Goal: Task Accomplishment & Management: Complete application form

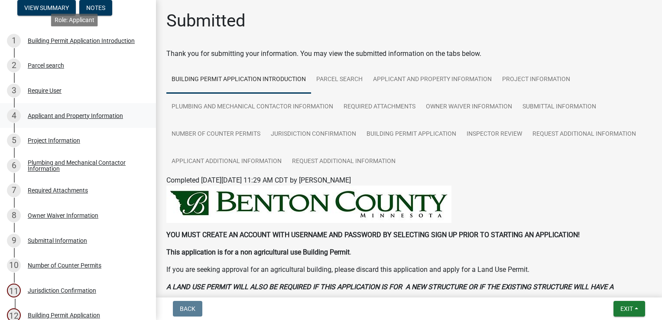
scroll to position [173, 0]
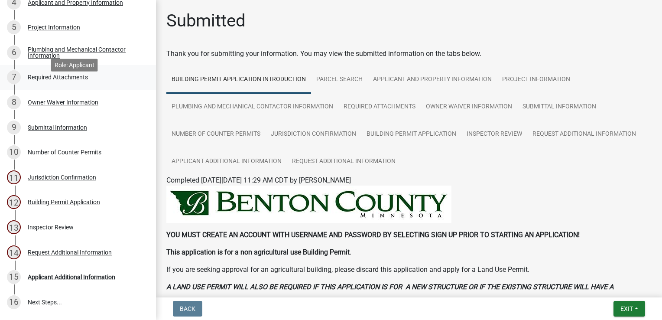
click at [53, 80] on div "Required Attachments" at bounding box center [58, 77] width 60 height 6
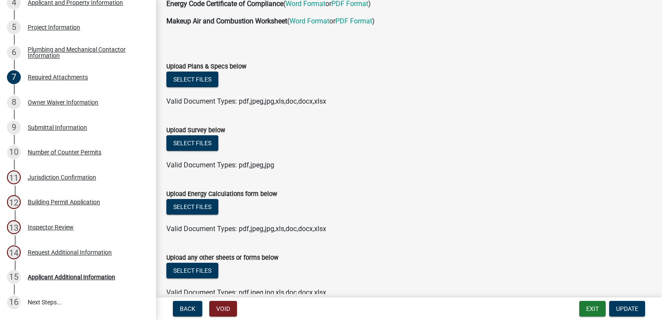
scroll to position [43, 0]
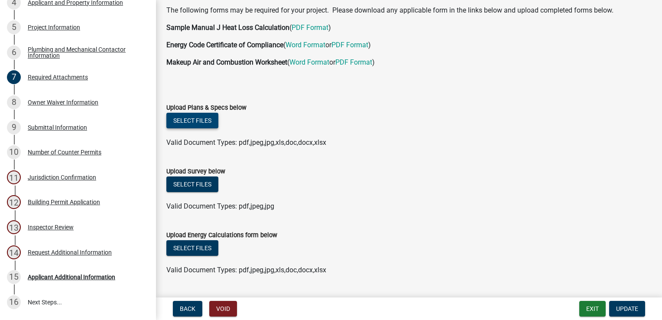
click at [214, 119] on button "Select files" at bounding box center [192, 121] width 52 height 16
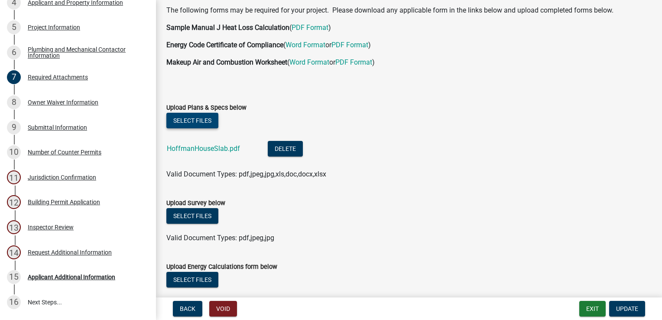
click at [186, 116] on button "Select files" at bounding box center [192, 121] width 52 height 16
click at [187, 123] on button "Select files" at bounding box center [192, 121] width 52 height 16
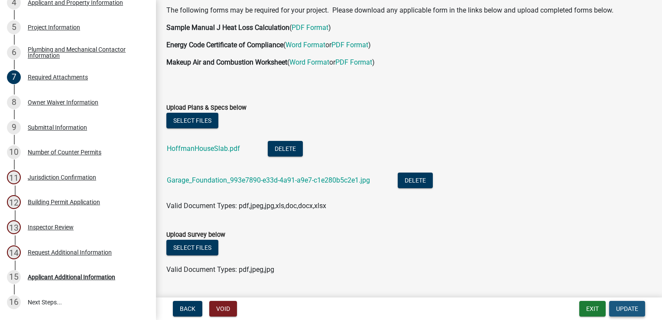
click at [627, 308] on span "Update" at bounding box center [627, 308] width 22 height 7
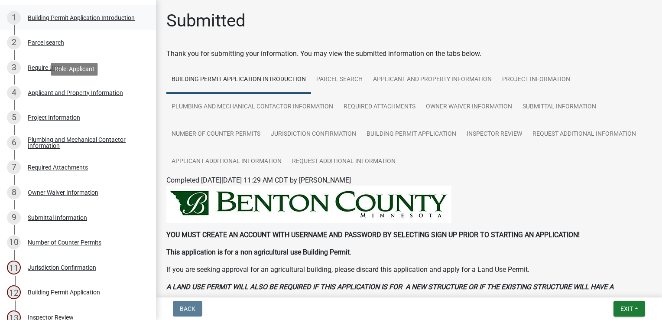
scroll to position [240, 0]
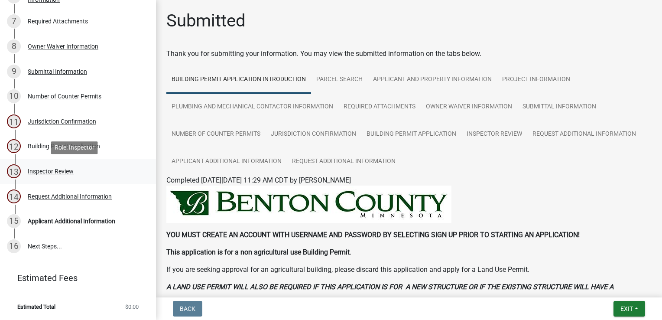
click at [57, 174] on div "Inspector Review" at bounding box center [51, 171] width 46 height 6
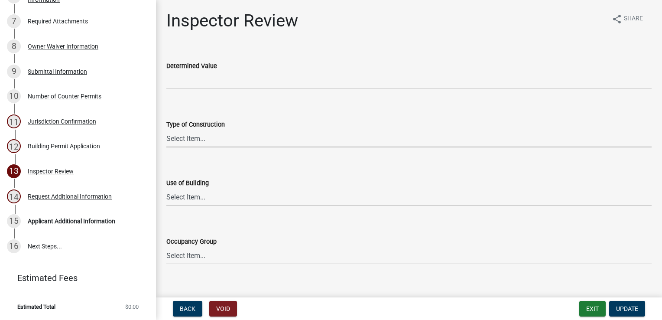
click at [191, 139] on select "Select Item... I-A I-B II-A II-B III-A III-B IV V-A V-B" at bounding box center [408, 139] width 485 height 18
drag, startPoint x: 212, startPoint y: 268, endPoint x: 212, endPoint y: 259, distance: 9.1
click at [212, 268] on wm-data-entity-input "Occupancy Group Select Item... IRC 1 IRC 2 IRC 3 IRC 4 A-1 A-2 A-3 A-4 B F-1 F-…" at bounding box center [408, 243] width 485 height 58
click at [194, 197] on select "Select Item... IBC IRC" at bounding box center [408, 197] width 485 height 18
click at [166, 188] on select "Select Item... IBC IRC" at bounding box center [408, 197] width 485 height 18
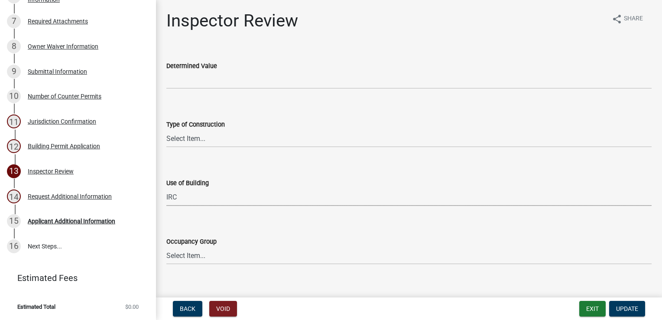
select select "6dc0760e-8c08-4580-9fe9-6a7ebc6918b6"
click at [191, 252] on select "Select Item... IRC 1 IRC 2 IRC 3 IRC 4 A-1 A-2 A-3 A-4 B F-1 F-2 H-1 H-2 H-3 H-…" at bounding box center [408, 256] width 485 height 18
click at [166, 247] on select "Select Item... IRC 1 IRC 2 IRC 3 IRC 4 A-1 A-2 A-3 A-4 B F-1 F-2 H-1 H-2 H-3 H-…" at bounding box center [408, 256] width 485 height 18
select select "523529d2-5cc6-44b9-b072-47143663a054"
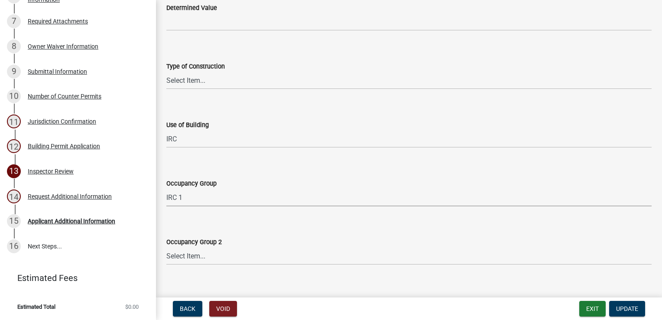
scroll to position [173, 0]
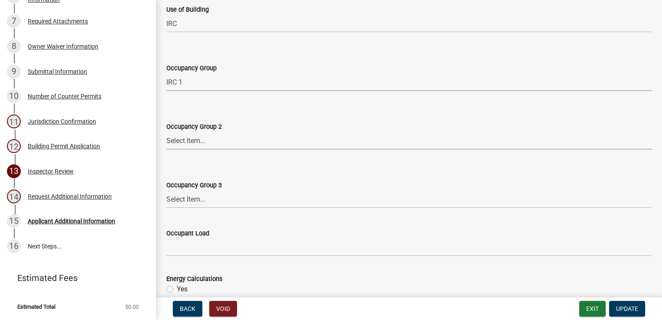
click at [211, 140] on select "Select Item... N/A IRC 1 IRC 2 IRC 3 IRC 4 A-1 A-2 A-3 A-4 B F-1 F-2 H-1 H-2 H-…" at bounding box center [408, 141] width 485 height 18
click at [166, 132] on select "Select Item... N/A IRC 1 IRC 2 IRC 3 IRC 4 A-1 A-2 A-3 A-4 B F-1 F-2 H-1 H-2 H-…" at bounding box center [408, 141] width 485 height 18
select select "0198996b-7c5b-4e1d-9fce-5545e98e8655"
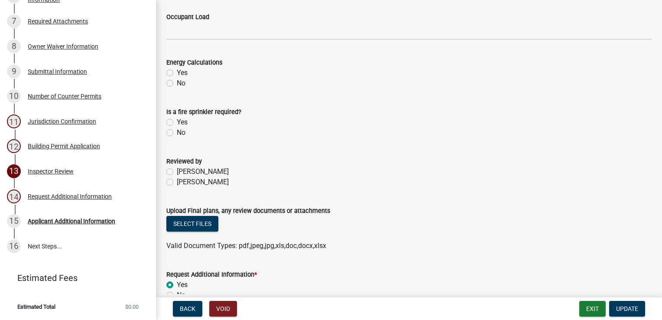
scroll to position [390, 0]
click at [177, 181] on label "[PERSON_NAME]" at bounding box center [203, 181] width 52 height 10
click at [177, 181] on input "[PERSON_NAME]" at bounding box center [180, 179] width 6 height 6
radio input "true"
click at [181, 217] on button "Select files" at bounding box center [192, 223] width 52 height 16
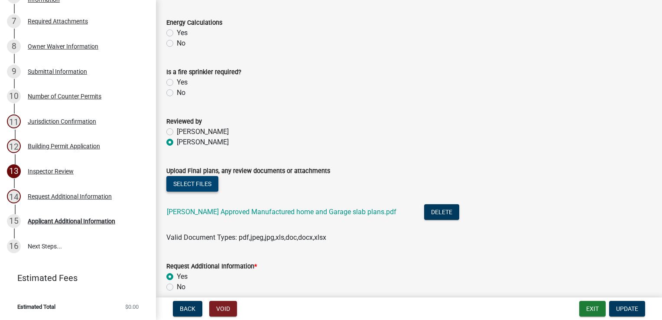
scroll to position [469, 0]
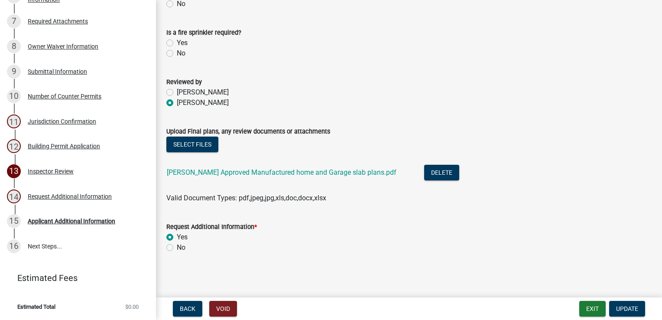
click at [177, 246] on label "No" at bounding box center [181, 247] width 9 height 10
click at [177, 246] on input "No" at bounding box center [180, 245] width 6 height 6
radio input "true"
click at [620, 306] on span "Update" at bounding box center [627, 308] width 22 height 7
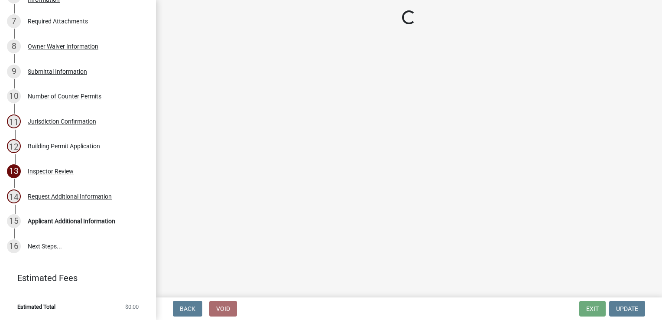
scroll to position [340, 0]
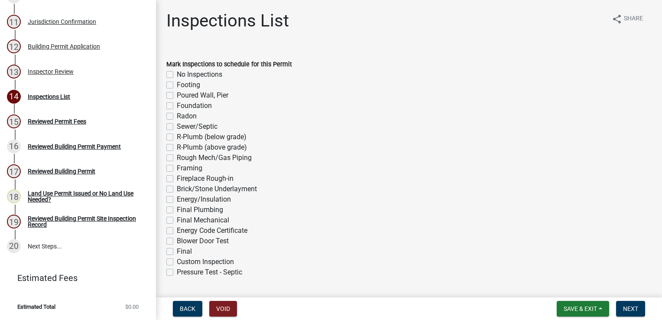
click at [177, 84] on label "Footing" at bounding box center [188, 85] width 23 height 10
click at [177, 84] on input "Footing" at bounding box center [180, 83] width 6 height 6
checkbox input "true"
checkbox input "false"
checkbox input "true"
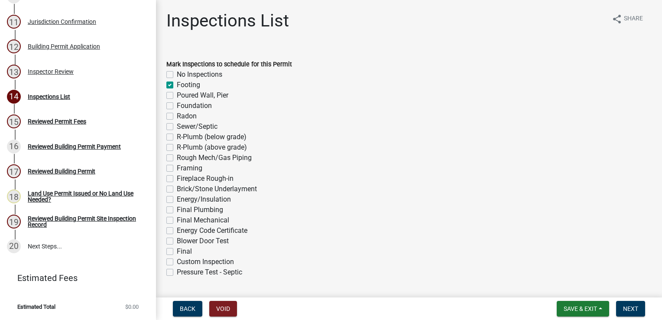
checkbox input "false"
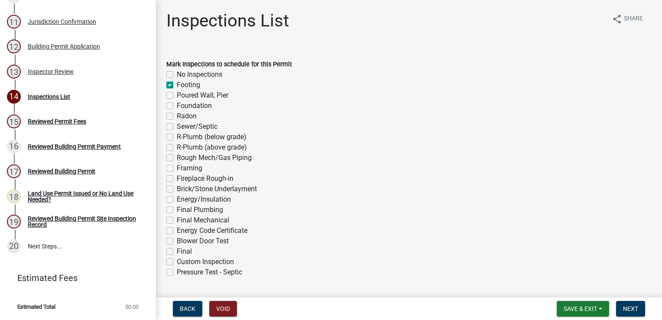
checkbox input "false"
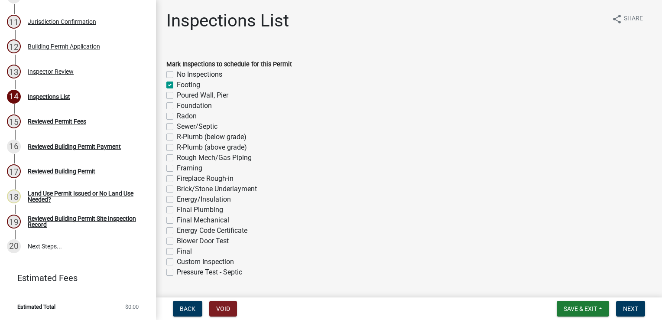
checkbox input "false"
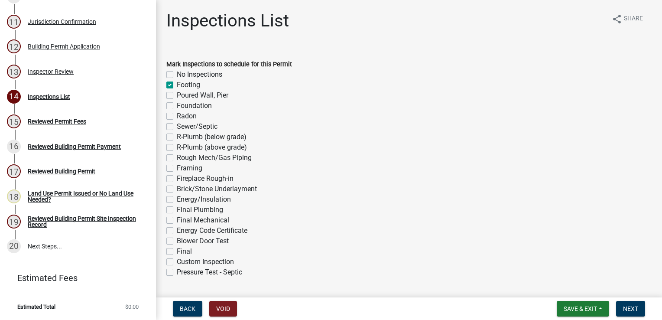
checkbox input "false"
click at [177, 125] on label "Sewer/Septic" at bounding box center [197, 126] width 41 height 10
click at [177, 125] on input "Sewer/Septic" at bounding box center [180, 124] width 6 height 6
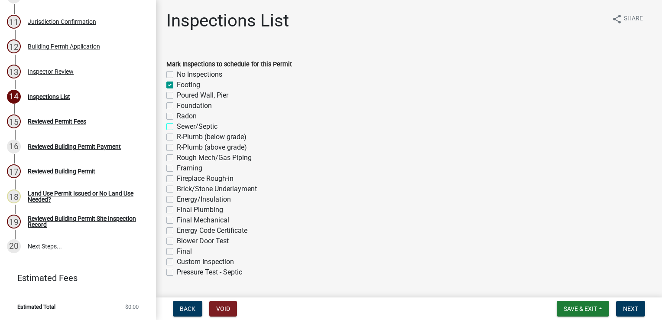
checkbox input "true"
checkbox input "false"
checkbox input "true"
checkbox input "false"
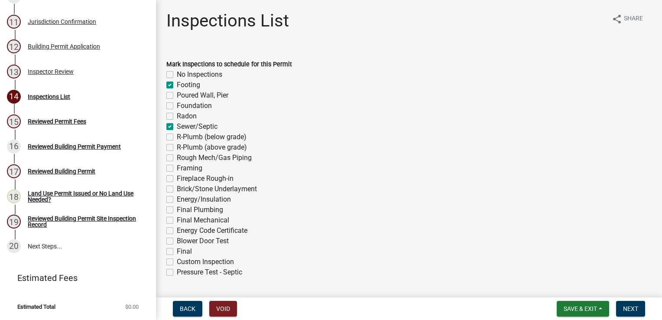
checkbox input "false"
checkbox input "true"
checkbox input "false"
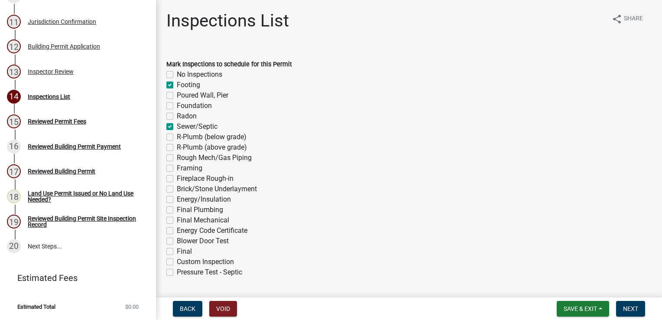
checkbox input "false"
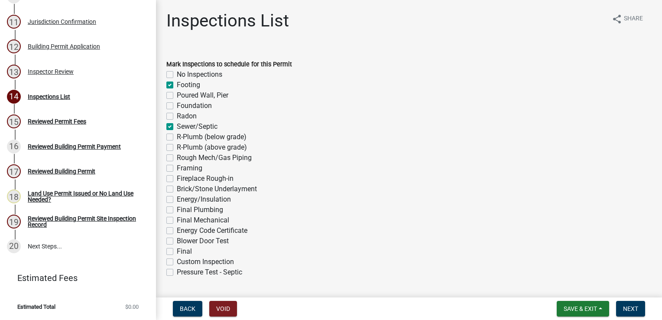
checkbox input "false"
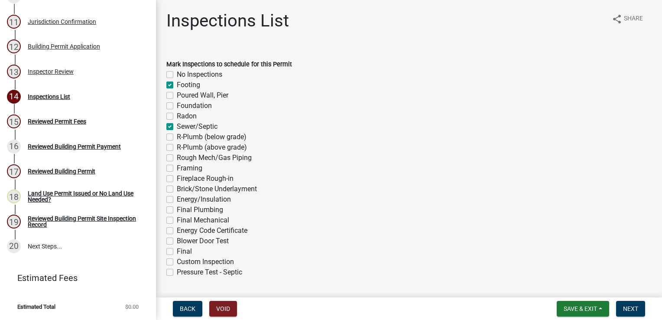
checkbox input "false"
click at [177, 168] on label "Framing" at bounding box center [190, 168] width 26 height 10
click at [177, 168] on input "Framing" at bounding box center [180, 166] width 6 height 6
checkbox input "true"
checkbox input "false"
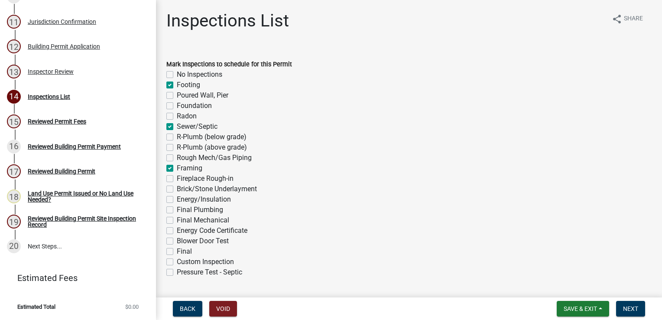
checkbox input "true"
checkbox input "false"
checkbox input "true"
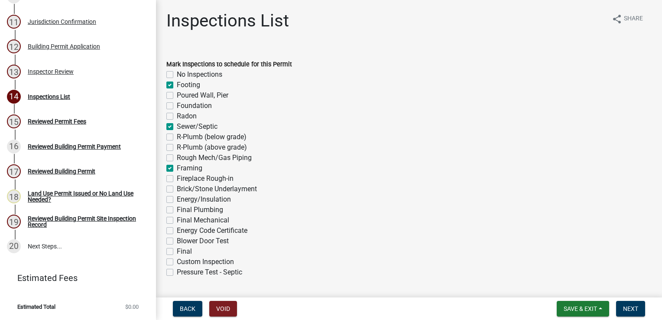
checkbox input "false"
checkbox input "true"
checkbox input "false"
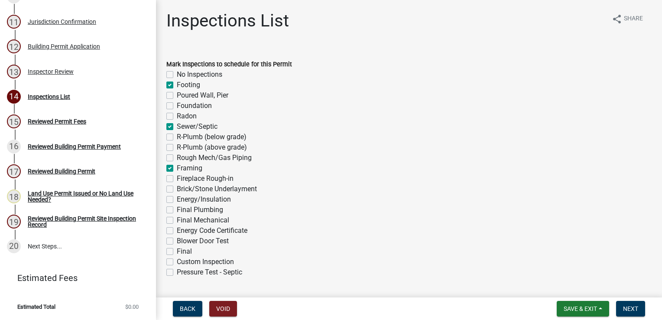
checkbox input "false"
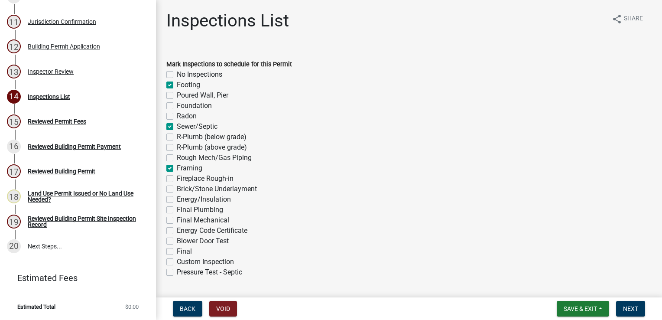
checkbox input "false"
click at [177, 210] on label "Final Plumbing" at bounding box center [200, 209] width 46 height 10
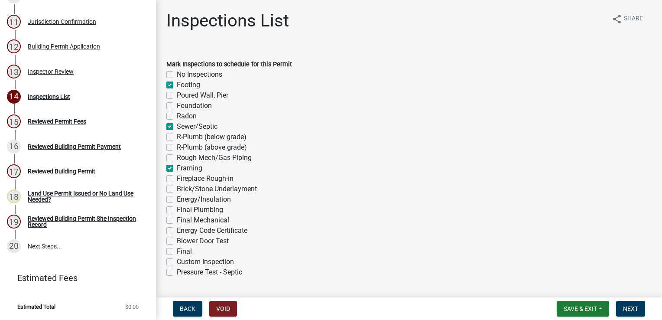
click at [177, 210] on input "Final Plumbing" at bounding box center [180, 207] width 6 height 6
checkbox input "true"
checkbox input "false"
checkbox input "true"
checkbox input "false"
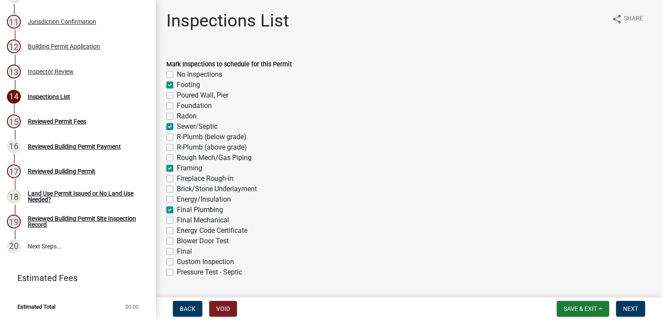
checkbox input "false"
checkbox input "true"
checkbox input "false"
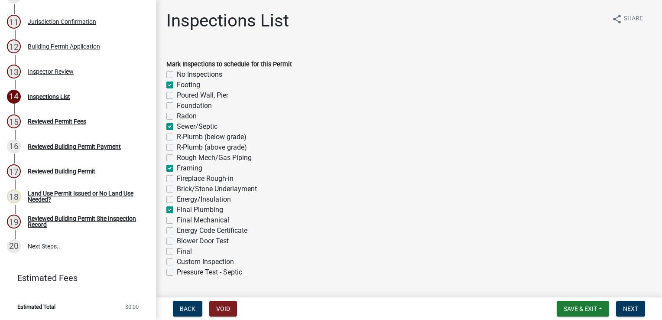
checkbox input "false"
checkbox input "true"
checkbox input "false"
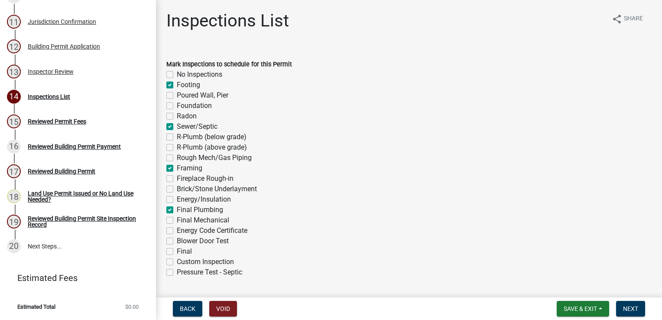
checkbox input "true"
checkbox input "false"
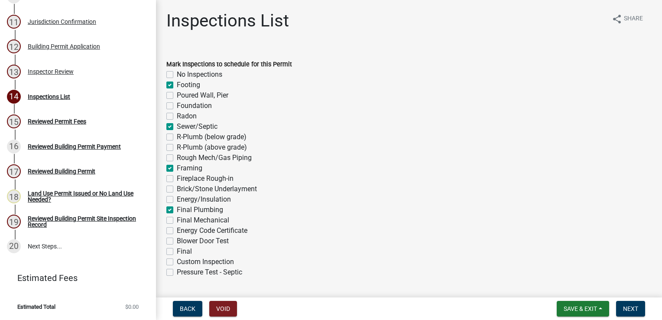
checkbox input "false"
click at [169, 226] on div "Energy Code Certificate" at bounding box center [408, 230] width 485 height 10
click at [177, 219] on label "Final Mechanical" at bounding box center [203, 220] width 52 height 10
click at [177, 219] on input "Final Mechanical" at bounding box center [180, 218] width 6 height 6
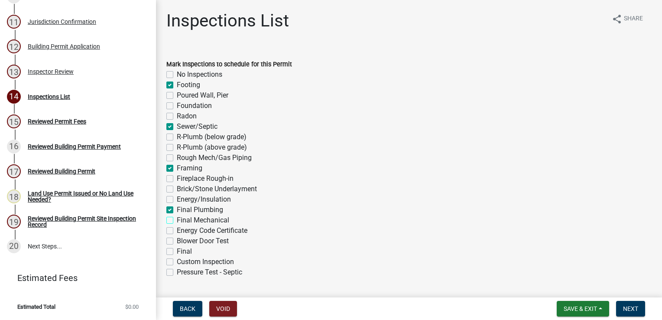
checkbox input "true"
checkbox input "false"
checkbox input "true"
checkbox input "false"
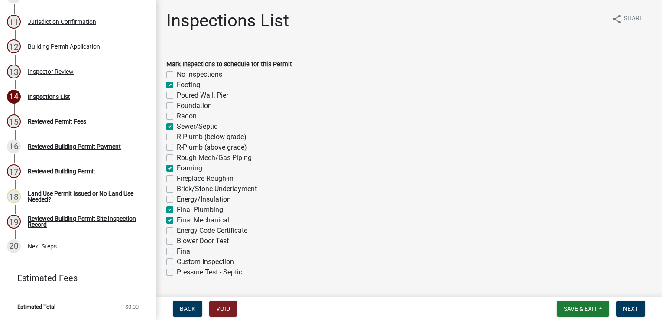
checkbox input "false"
checkbox input "true"
checkbox input "false"
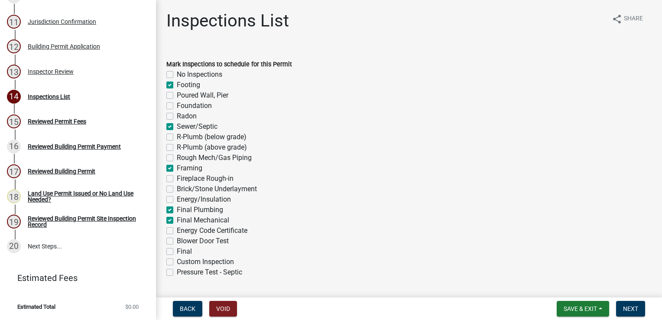
checkbox input "true"
checkbox input "false"
checkbox input "true"
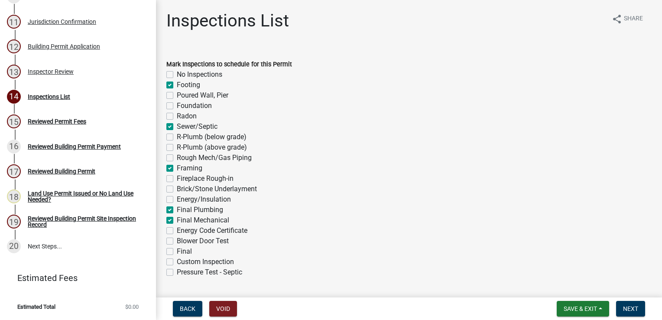
checkbox input "true"
checkbox input "false"
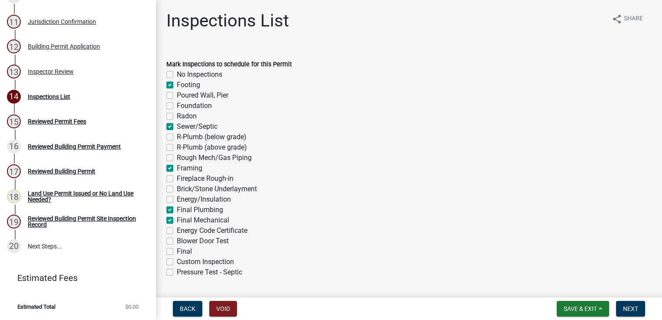
checkbox input "false"
click at [177, 250] on label "Final" at bounding box center [184, 251] width 15 height 10
click at [177, 250] on input "Final" at bounding box center [180, 249] width 6 height 6
checkbox input "true"
checkbox input "false"
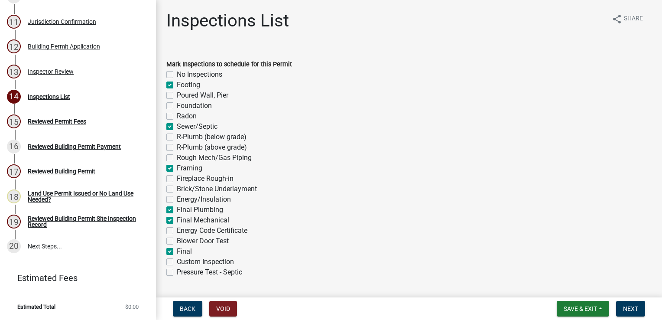
checkbox input "true"
checkbox input "false"
checkbox input "true"
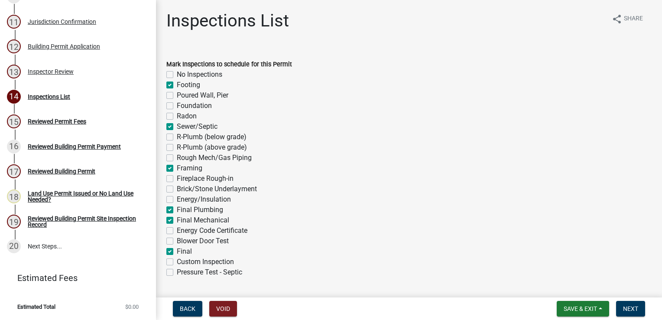
checkbox input "false"
checkbox input "true"
checkbox input "false"
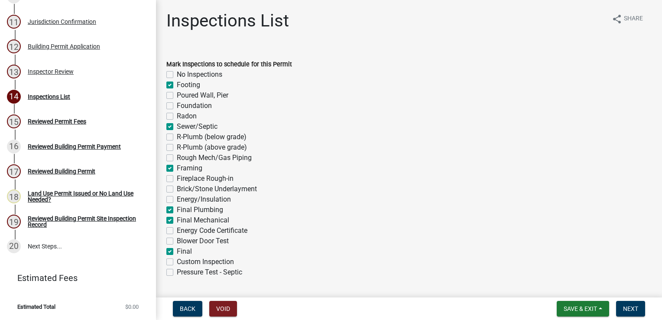
checkbox input "false"
checkbox input "true"
checkbox input "false"
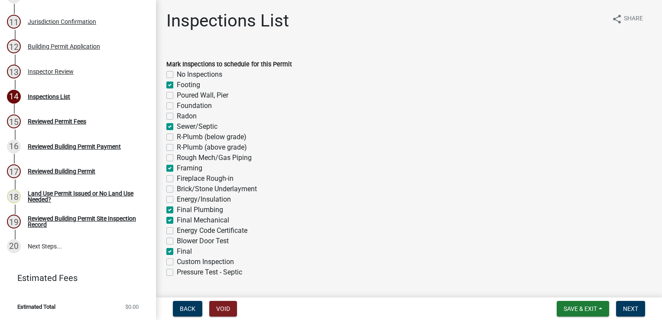
checkbox input "false"
checkbox input "true"
checkbox input "false"
click at [177, 261] on label "Custom Inspection" at bounding box center [205, 261] width 57 height 10
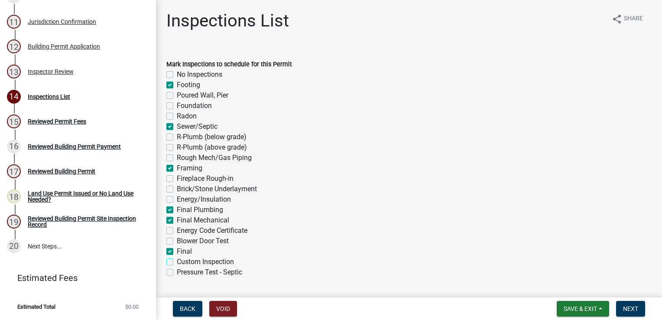
click at [177, 261] on input "Custom Inspection" at bounding box center [180, 259] width 6 height 6
checkbox input "true"
checkbox input "false"
checkbox input "true"
checkbox input "false"
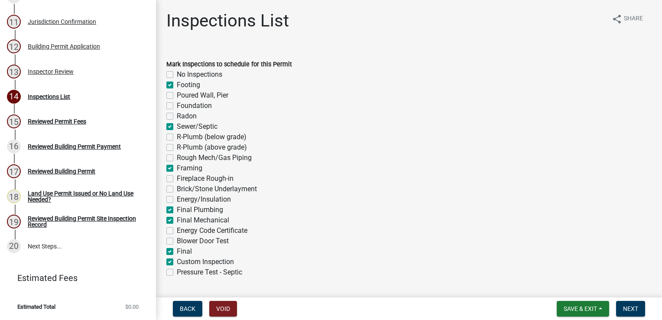
checkbox input "false"
checkbox input "true"
checkbox input "false"
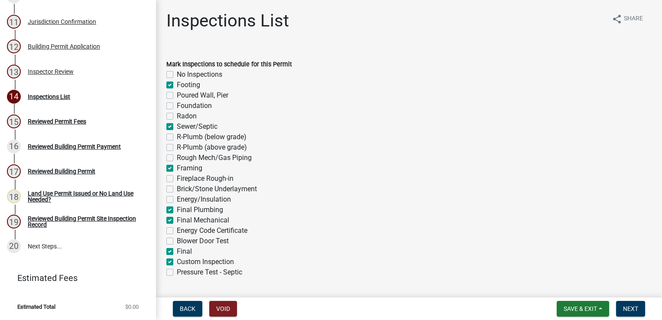
checkbox input "false"
checkbox input "true"
checkbox input "false"
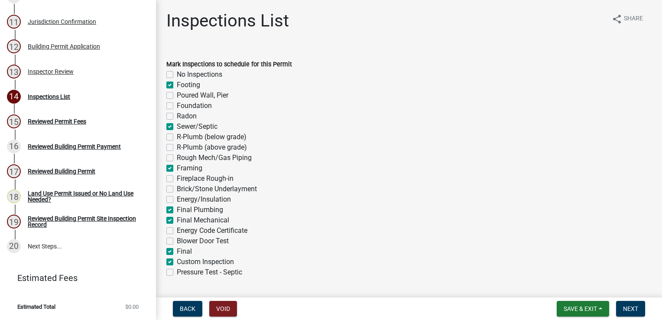
checkbox input "true"
checkbox input "false"
checkbox input "true"
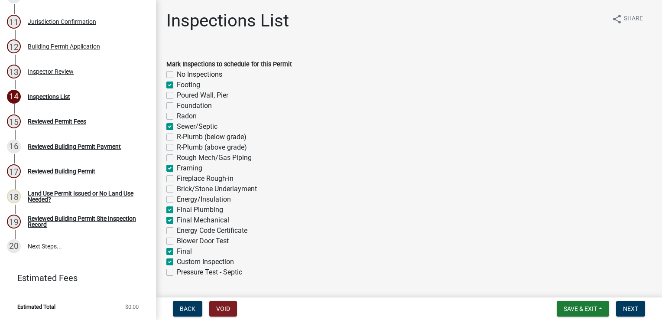
checkbox input "true"
checkbox input "false"
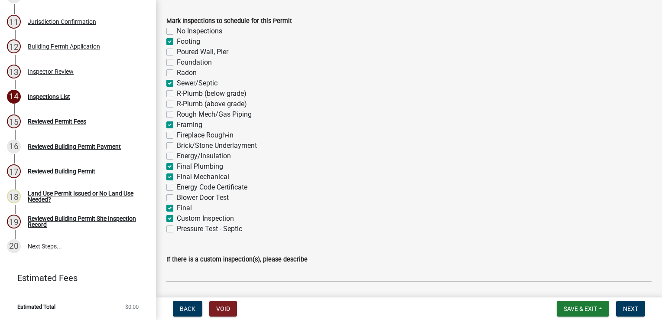
scroll to position [107, 0]
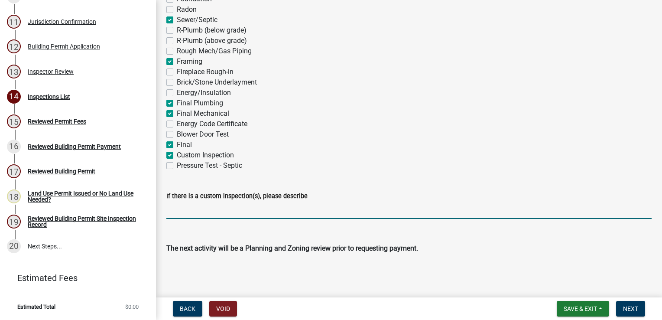
click at [179, 212] on input "If there is a custom inspection(s), please describe" at bounding box center [408, 210] width 485 height 18
click at [302, 206] on input "31 point inspection" at bounding box center [408, 210] width 485 height 18
click at [226, 208] on input "31 point inspection" at bounding box center [408, 210] width 485 height 18
click at [291, 210] on input "31 point inspection" at bounding box center [408, 210] width 485 height 18
type input "31 point inspection"
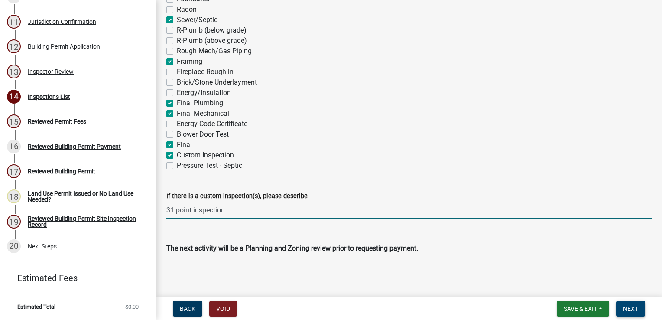
click at [630, 308] on span "Next" at bounding box center [630, 308] width 15 height 7
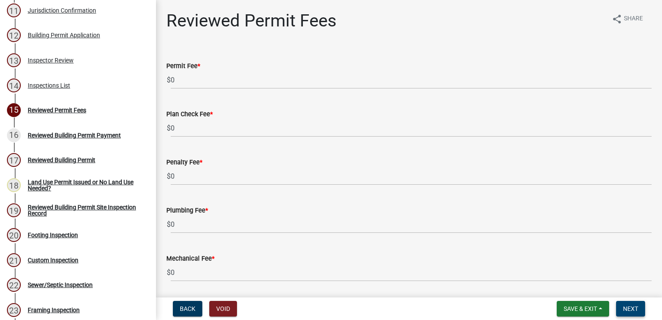
scroll to position [515, 0]
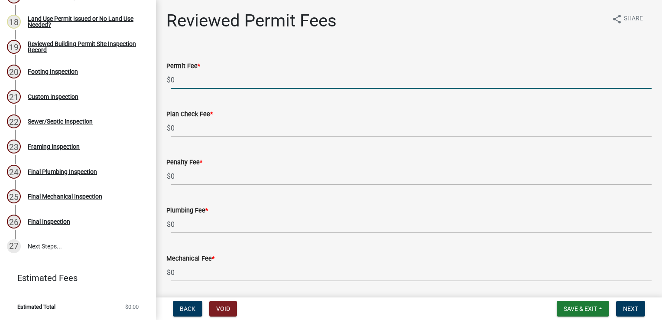
click at [254, 84] on input "0" at bounding box center [411, 80] width 481 height 18
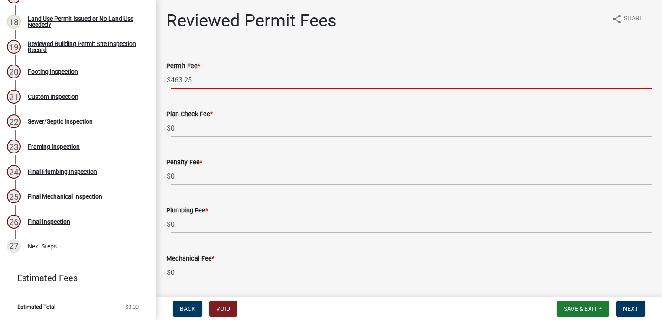
type input "463.25"
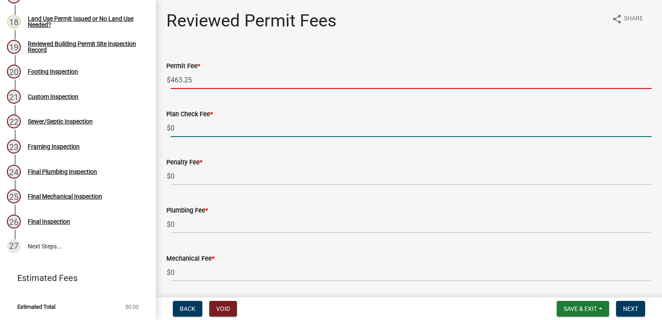
click at [208, 134] on input "0" at bounding box center [411, 128] width 481 height 18
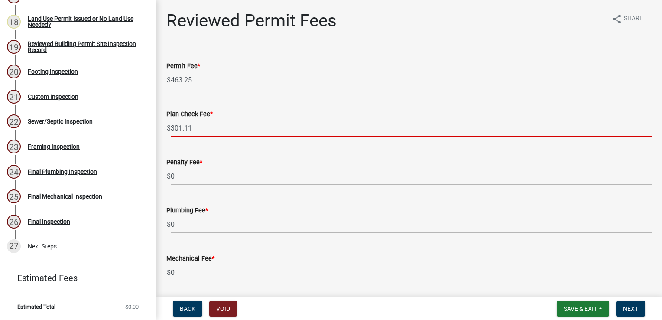
type input "301.11"
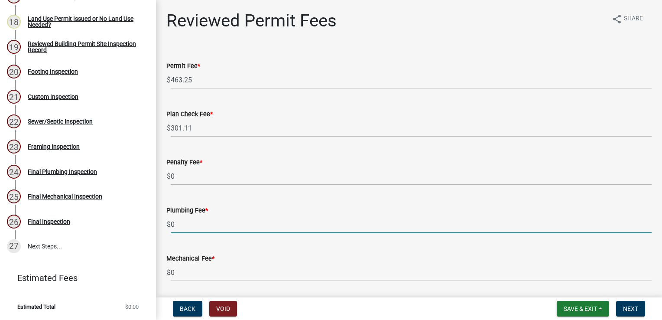
click at [187, 221] on input "0" at bounding box center [411, 224] width 481 height 18
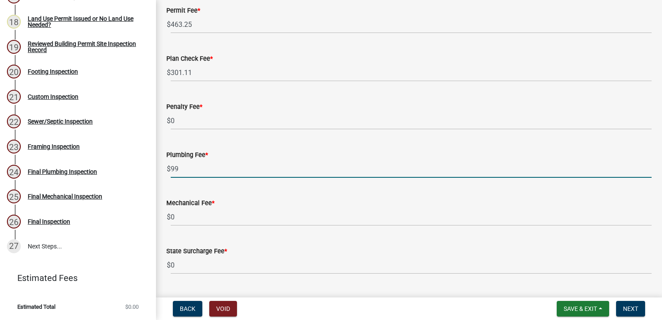
scroll to position [125, 0]
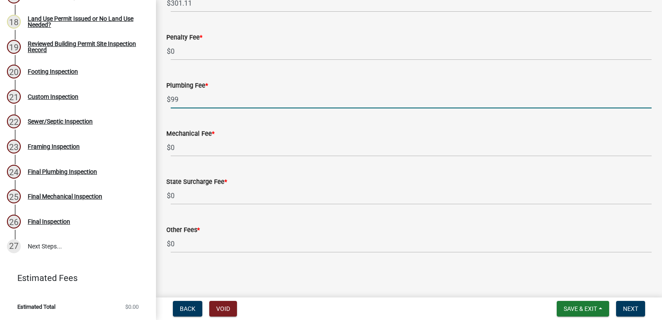
type input "99"
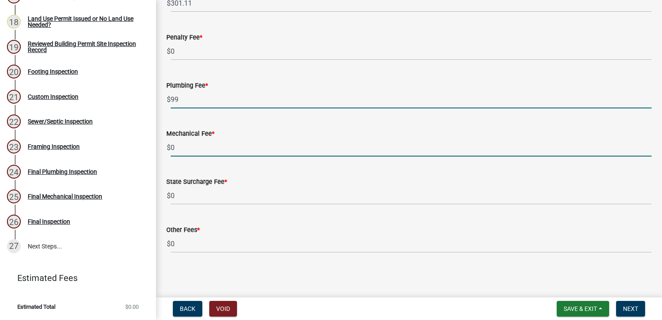
click at [179, 146] on input "0" at bounding box center [411, 148] width 481 height 18
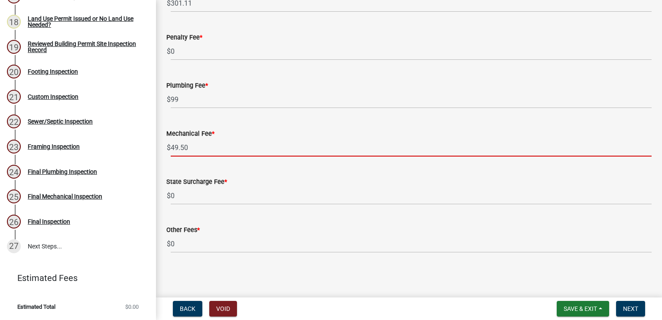
type input "49.50"
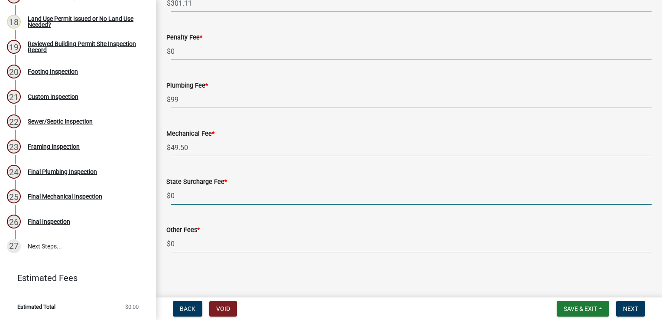
click at [192, 194] on input "0" at bounding box center [411, 196] width 481 height 18
type input "39"
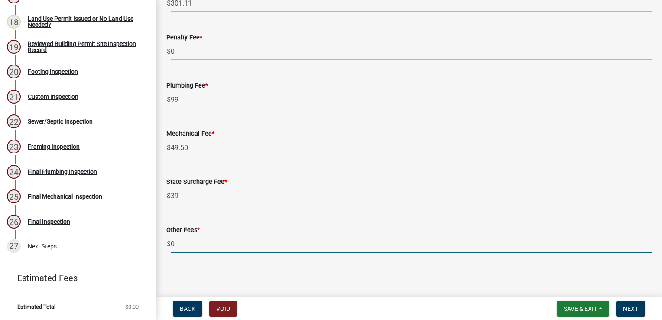
click at [198, 242] on input "0" at bounding box center [411, 244] width 481 height 18
type input "150"
click at [633, 305] on span "Next" at bounding box center [630, 308] width 15 height 7
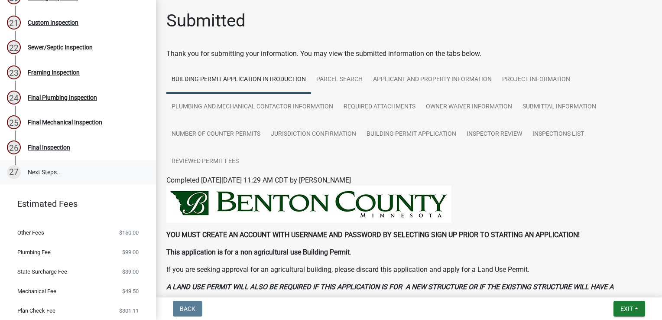
scroll to position [632, 0]
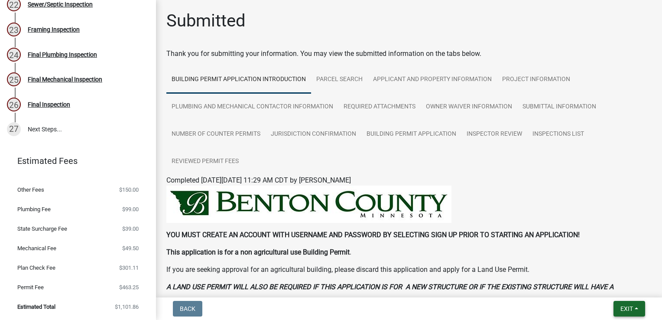
click at [625, 307] on span "Exit" at bounding box center [626, 308] width 13 height 7
click at [601, 290] on button "Save & Exit" at bounding box center [610, 286] width 69 height 21
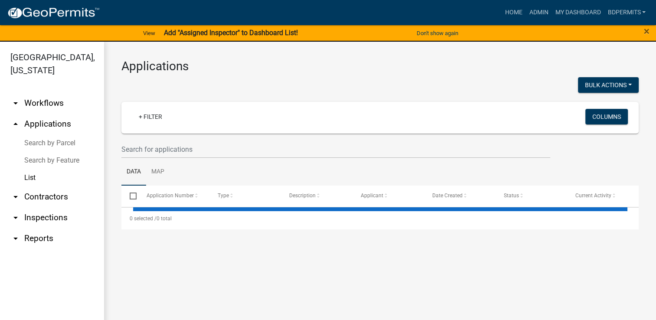
select select "3: 100"
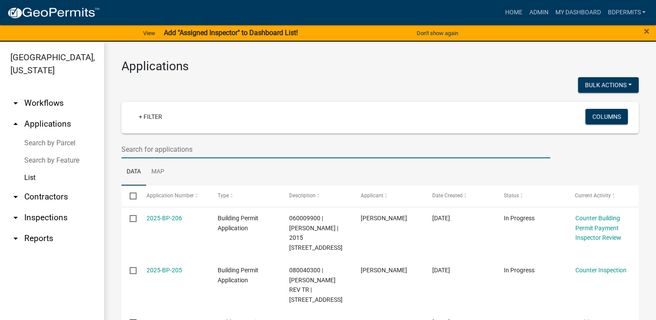
click at [164, 150] on input "text" at bounding box center [335, 149] width 428 height 18
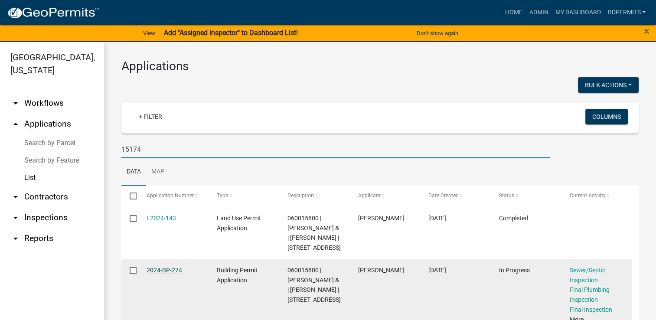
type input "15174"
click at [175, 273] on link "2024-BP-274" at bounding box center [164, 269] width 36 height 7
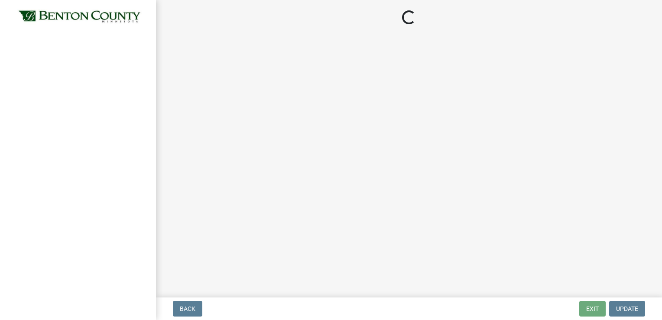
select select "17bfa135-5610-45df-8ce7-87530b7d86d4"
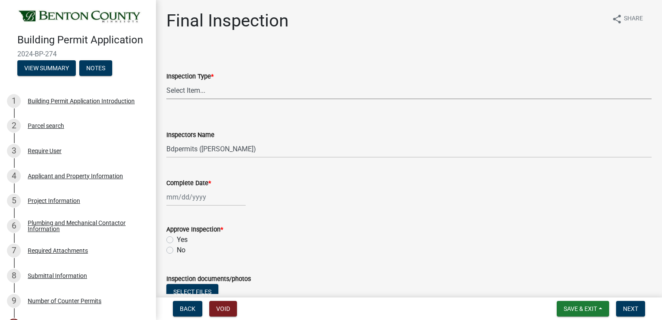
click at [178, 94] on select "Select Item... Final" at bounding box center [408, 90] width 485 height 18
click at [166, 81] on select "Select Item... Final" at bounding box center [408, 90] width 485 height 18
select select "ba3e54ef-58a3-4f73-8a2d-5f225f4da5a4"
select select "8"
select select "2025"
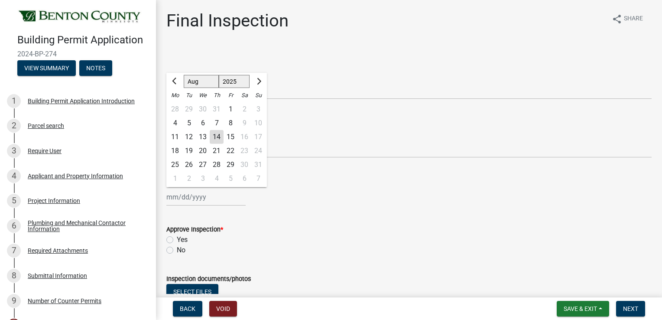
click at [187, 197] on div "Jan Feb Mar Apr May Jun Jul Aug Sep Oct Nov Dec 1525 1526 1527 1528 1529 1530 1…" at bounding box center [205, 197] width 79 height 18
click at [215, 136] on div "14" at bounding box center [217, 137] width 14 height 14
type input "[DATE]"
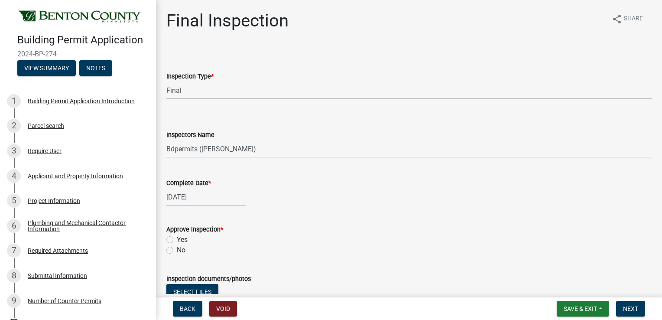
click at [177, 249] on label "No" at bounding box center [181, 250] width 9 height 10
click at [177, 249] on input "No" at bounding box center [180, 248] width 6 height 6
radio input "true"
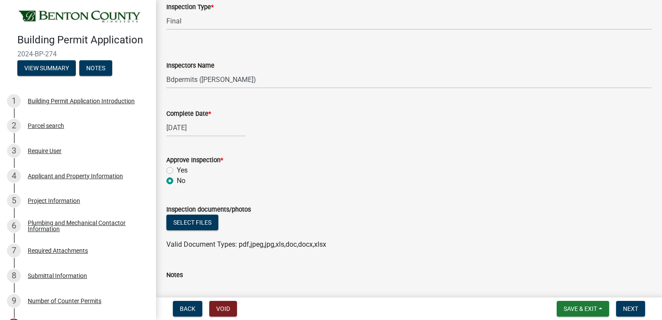
scroll to position [173, 0]
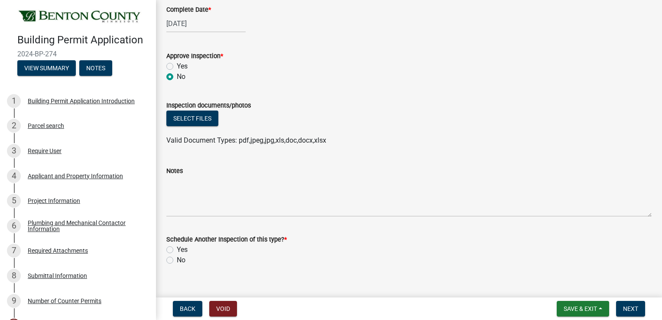
click at [191, 176] on form "Notes" at bounding box center [408, 191] width 485 height 51
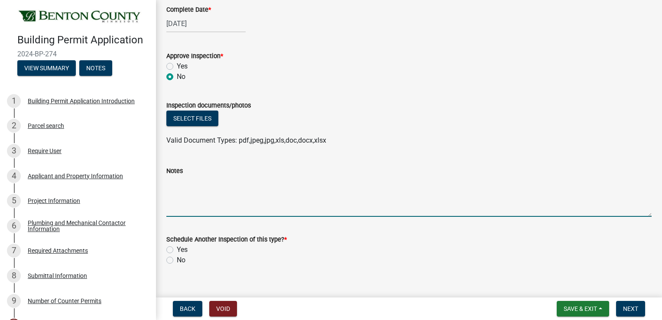
click at [191, 182] on textarea "Notes" at bounding box center [408, 196] width 485 height 41
type textarea "Bottom stair riser is 1 1/4" off than the rest."
click at [177, 249] on label "Yes" at bounding box center [182, 249] width 11 height 10
click at [177, 249] on input "Yes" at bounding box center [180, 247] width 6 height 6
radio input "true"
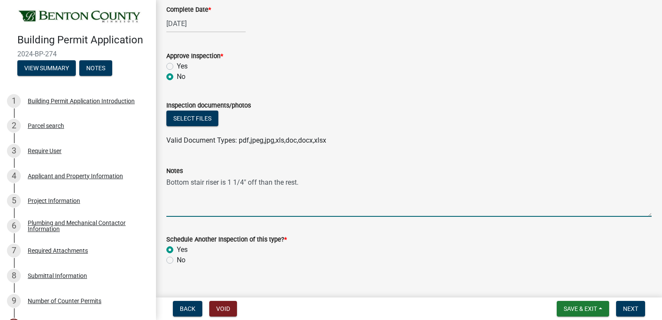
click at [320, 184] on textarea "Bottom stair riser is 1 1/4" off than the rest." at bounding box center [408, 196] width 485 height 41
click at [626, 308] on span "Next" at bounding box center [630, 308] width 15 height 7
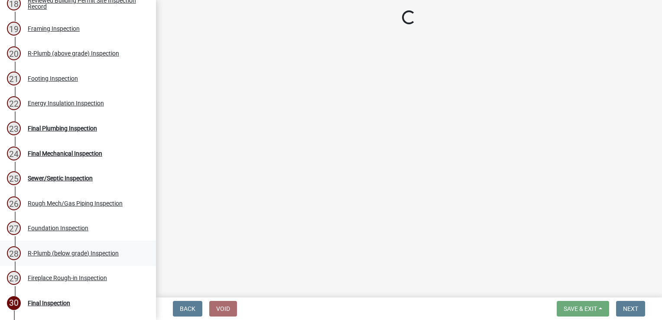
scroll to position [520, 0]
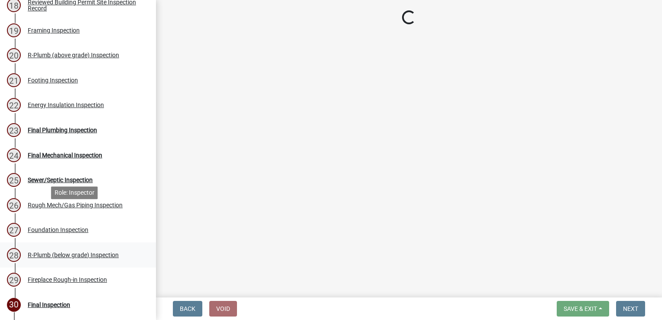
select select "17bfa135-5610-45df-8ce7-87530b7d86d4"
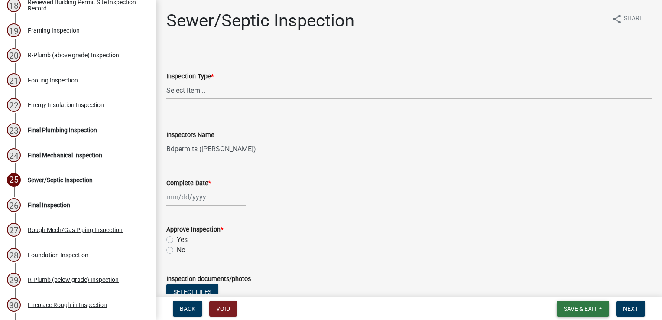
click at [579, 308] on span "Save & Exit" at bounding box center [580, 308] width 33 height 7
click at [567, 281] on button "Save & Exit" at bounding box center [574, 286] width 69 height 21
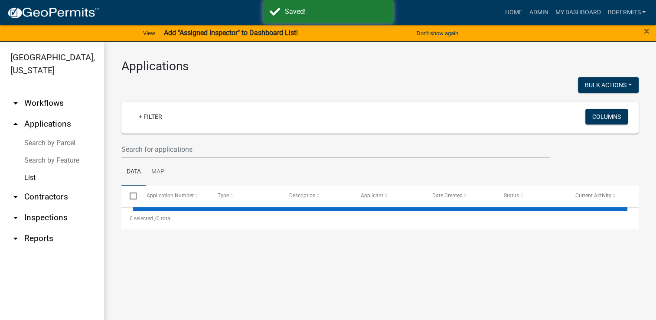
select select "3: 100"
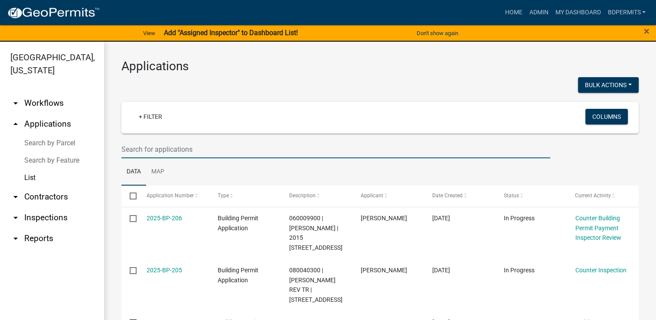
click at [188, 143] on input "text" at bounding box center [335, 149] width 428 height 18
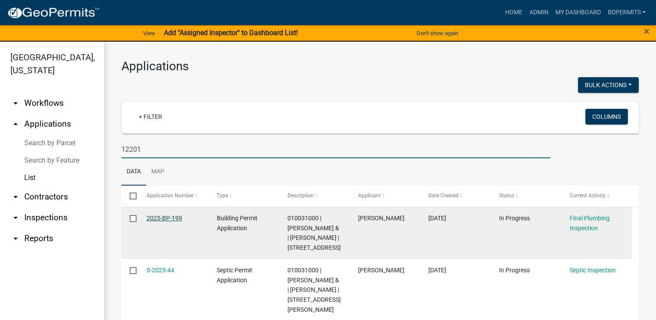
type input "12201"
click at [166, 216] on link "2025-BP-199" at bounding box center [164, 217] width 36 height 7
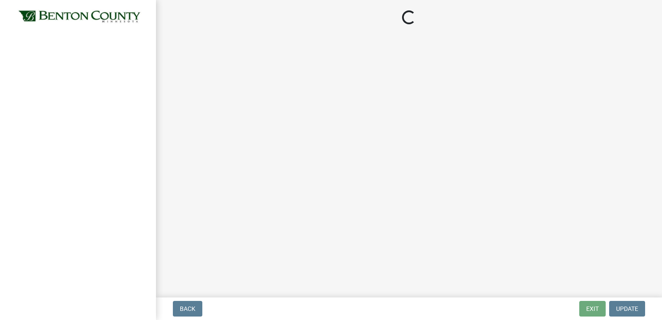
select select "17bfa135-5610-45df-8ce7-87530b7d86d4"
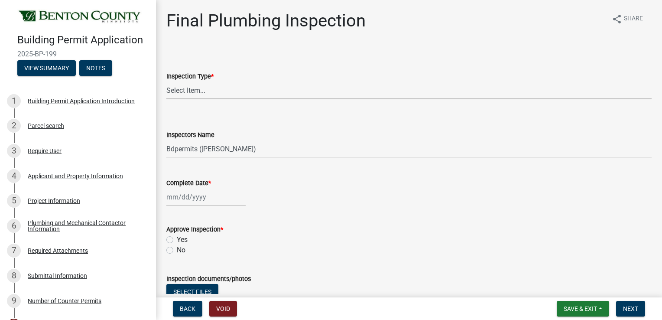
click at [218, 91] on select "Select Item... Final Plumbing" at bounding box center [408, 90] width 485 height 18
click at [166, 81] on select "Select Item... Final Plumbing" at bounding box center [408, 90] width 485 height 18
select select "93172536-9a4b-419c-8aad-0e6d83c47e95"
select select "8"
select select "2025"
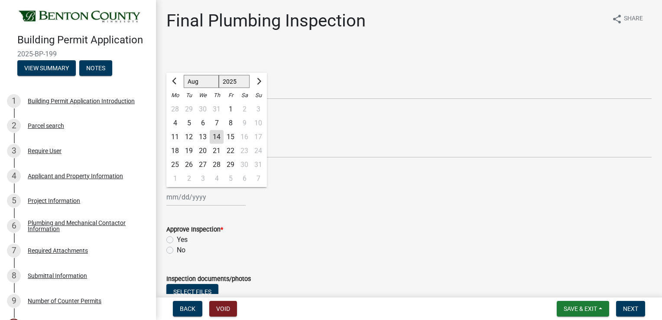
click at [198, 193] on div "Jan Feb Mar Apr May Jun Jul Aug Sep Oct Nov Dec 1525 1526 1527 1528 1529 1530 1…" at bounding box center [205, 197] width 79 height 18
click at [216, 136] on div "14" at bounding box center [217, 137] width 14 height 14
type input "[DATE]"
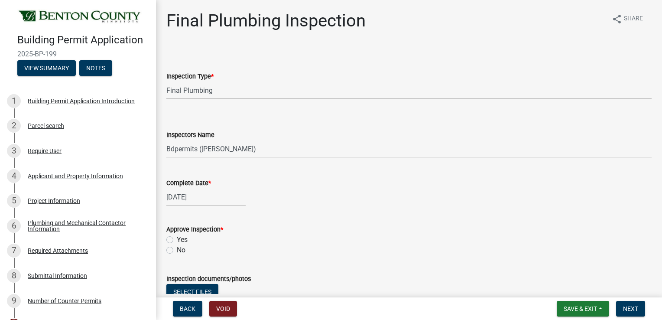
click at [177, 240] on label "Yes" at bounding box center [182, 239] width 11 height 10
click at [177, 240] on input "Yes" at bounding box center [180, 237] width 6 height 6
radio input "true"
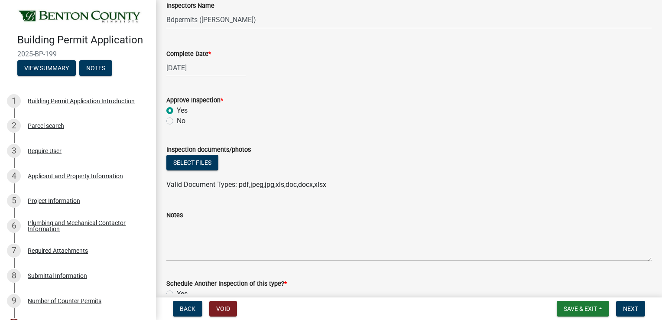
scroll to position [186, 0]
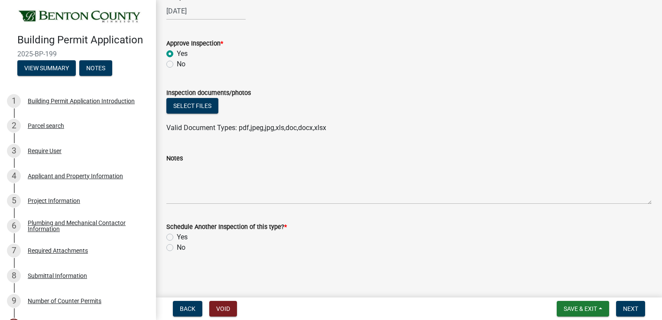
click at [177, 246] on label "No" at bounding box center [181, 247] width 9 height 10
click at [177, 246] on input "No" at bounding box center [180, 245] width 6 height 6
radio input "true"
click at [626, 304] on button "Next" at bounding box center [630, 309] width 29 height 16
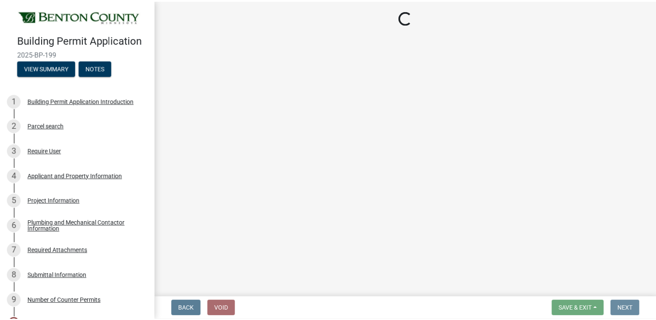
scroll to position [0, 0]
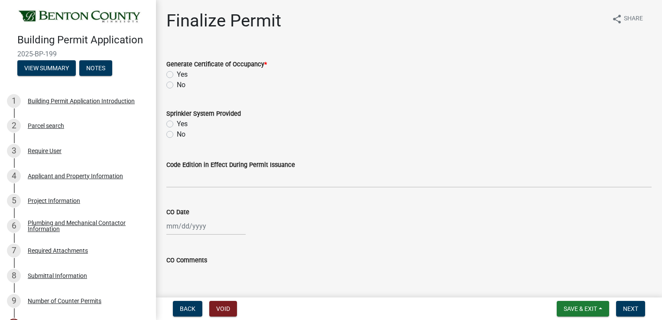
click at [177, 84] on label "No" at bounding box center [181, 85] width 9 height 10
click at [177, 84] on input "No" at bounding box center [180, 83] width 6 height 6
radio input "true"
click at [623, 306] on span "Next" at bounding box center [630, 308] width 15 height 7
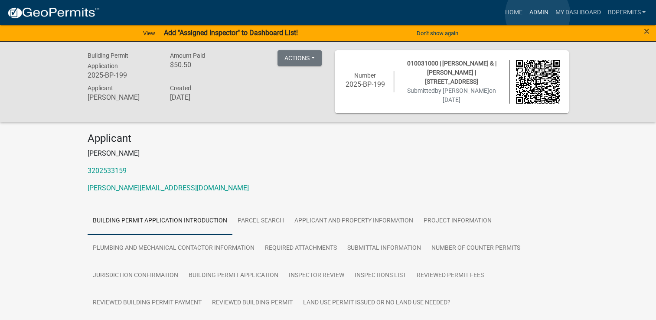
click at [537, 14] on link "Admin" at bounding box center [538, 12] width 26 height 16
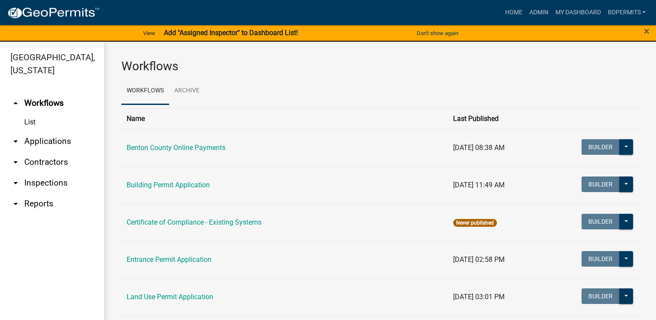
click at [36, 145] on link "arrow_drop_down Applications" at bounding box center [52, 141] width 104 height 21
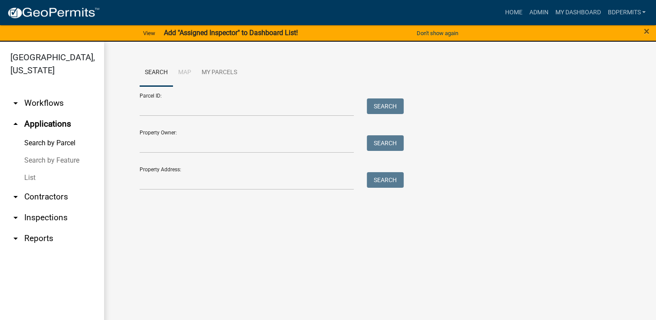
click at [37, 179] on link "List" at bounding box center [52, 177] width 104 height 17
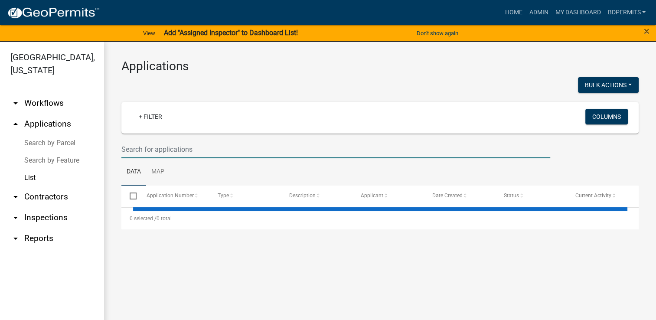
click at [147, 148] on input "text" at bounding box center [335, 149] width 428 height 18
select select "3: 100"
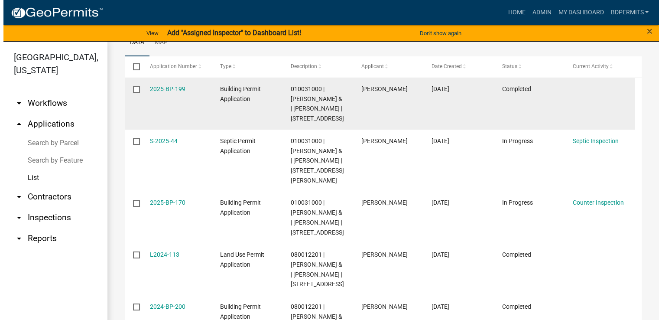
scroll to position [130, 0]
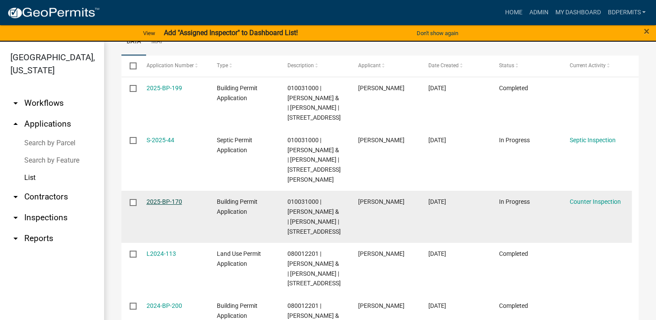
type input "12201"
click at [173, 205] on link "2025-BP-170" at bounding box center [164, 201] width 36 height 7
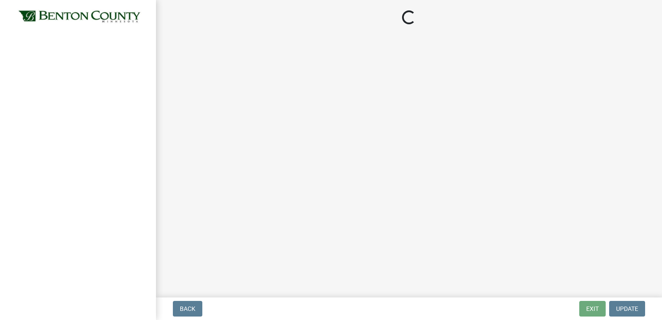
select select "17bfa135-5610-45df-8ce7-87530b7d86d4"
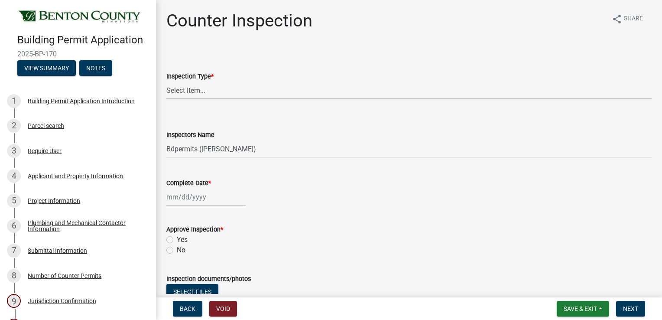
click at [242, 91] on select "Select Item... Furnace Water Heater Roofing Siding Windows Pressure Test - Sept…" at bounding box center [408, 90] width 485 height 18
click at [166, 81] on select "Select Item... Furnace Water Heater Roofing Siding Windows Pressure Test - Sept…" at bounding box center [408, 90] width 485 height 18
select select "dd816012-7c44-4c28-8f5f-d33afba2e49c"
click at [188, 201] on div at bounding box center [205, 197] width 79 height 18
select select "8"
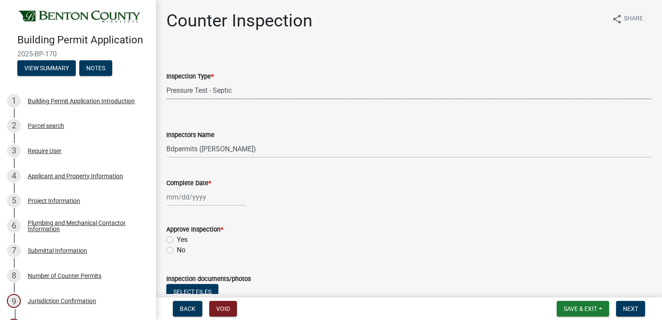
select select "2025"
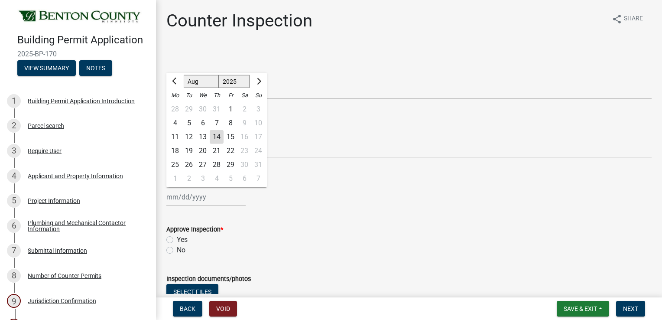
click at [217, 133] on div "14" at bounding box center [217, 137] width 14 height 14
type input "[DATE]"
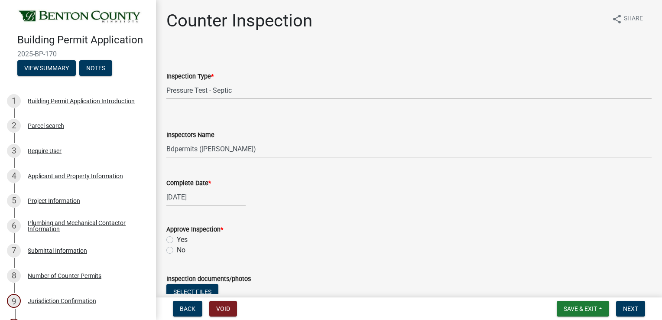
click at [177, 240] on label "Yes" at bounding box center [182, 239] width 11 height 10
click at [177, 240] on input "Yes" at bounding box center [180, 237] width 6 height 6
radio input "true"
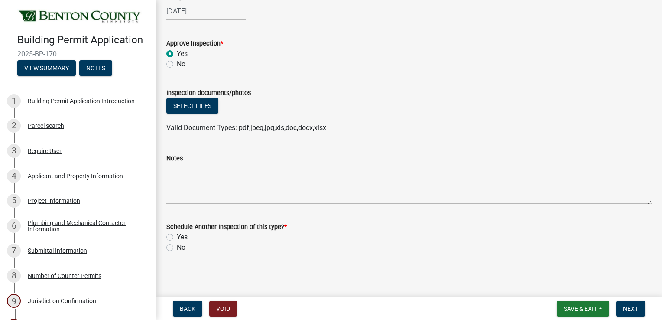
click at [177, 248] on label "No" at bounding box center [181, 247] width 9 height 10
click at [177, 248] on input "No" at bounding box center [180, 245] width 6 height 6
radio input "true"
click at [621, 309] on button "Next" at bounding box center [630, 309] width 29 height 16
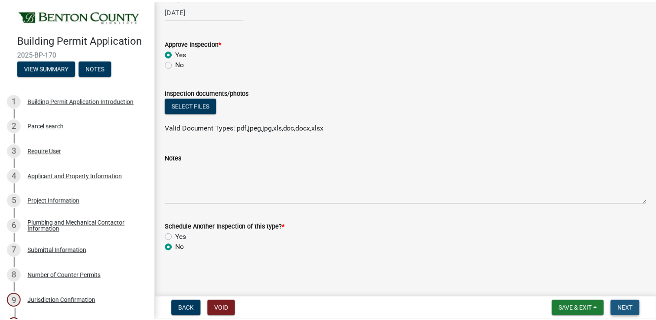
scroll to position [0, 0]
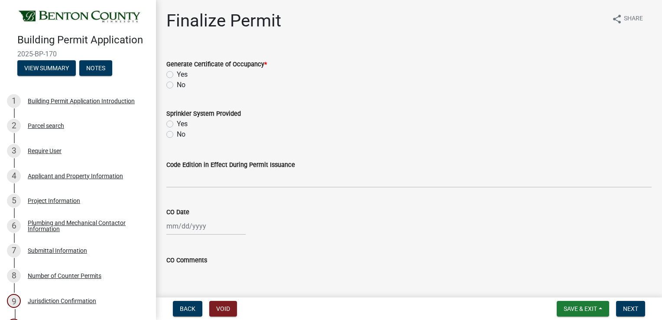
click at [177, 84] on label "No" at bounding box center [181, 85] width 9 height 10
click at [177, 84] on input "No" at bounding box center [180, 83] width 6 height 6
radio input "true"
click at [639, 308] on button "Next" at bounding box center [630, 309] width 29 height 16
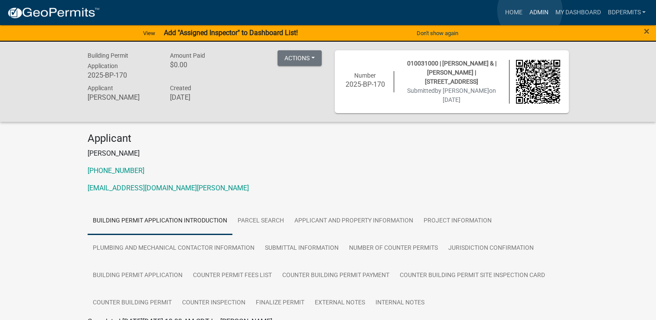
click at [530, 10] on link "Admin" at bounding box center [538, 12] width 26 height 16
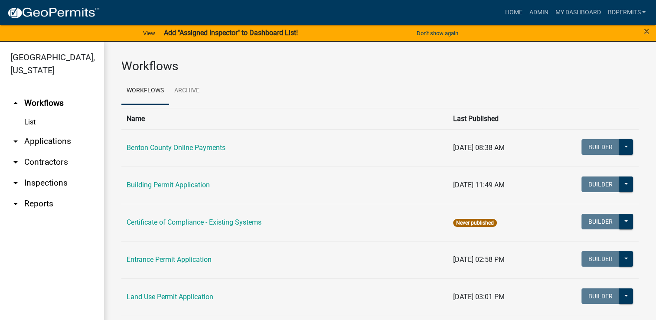
drag, startPoint x: 54, startPoint y: 138, endPoint x: 55, endPoint y: 132, distance: 5.7
click at [54, 138] on link "arrow_drop_down Applications" at bounding box center [52, 141] width 104 height 21
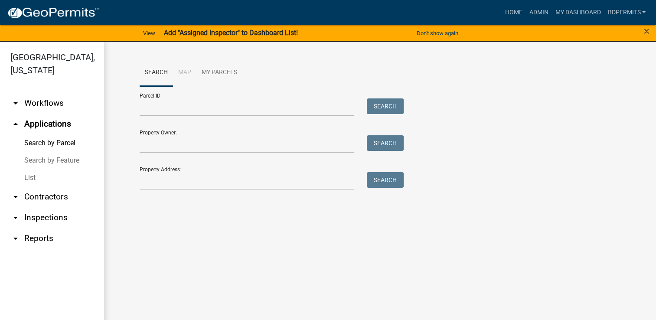
click at [33, 181] on link "List" at bounding box center [52, 177] width 104 height 17
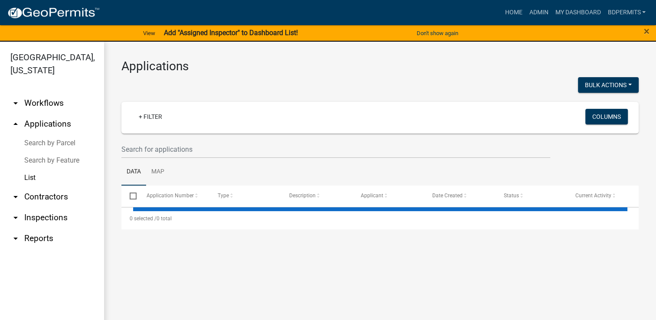
select select "3: 100"
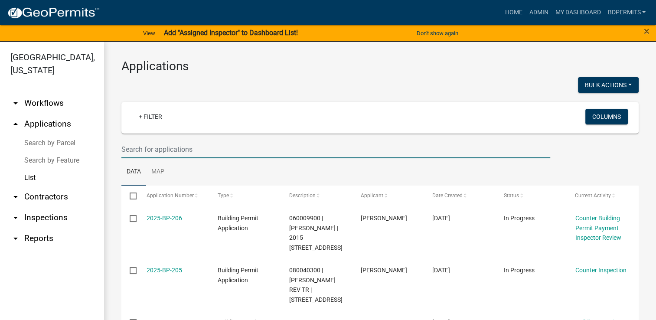
click at [140, 148] on input "text" at bounding box center [335, 149] width 428 height 18
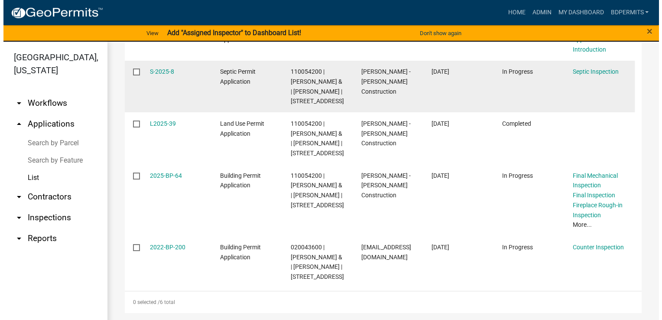
scroll to position [260, 0]
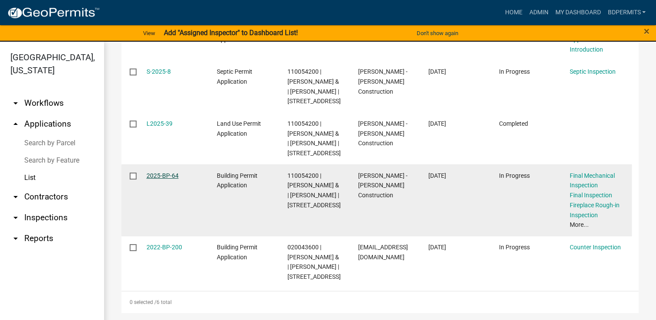
type input "4360"
click at [160, 172] on link "2025-BP-64" at bounding box center [162, 175] width 32 height 7
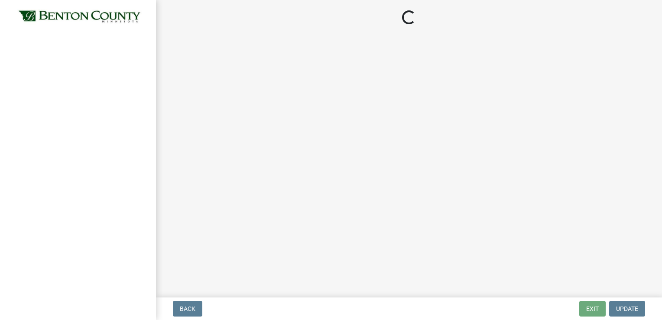
select select "17bfa135-5610-45df-8ce7-87530b7d86d4"
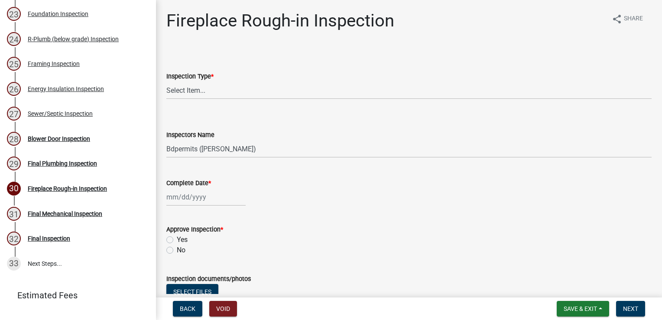
scroll to position [737, 0]
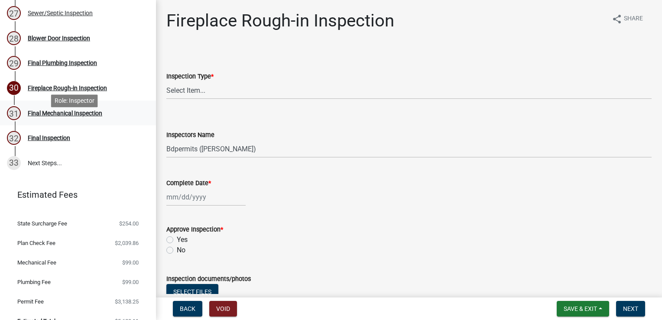
click at [74, 116] on div "Final Mechanical Inspection" at bounding box center [65, 113] width 75 height 6
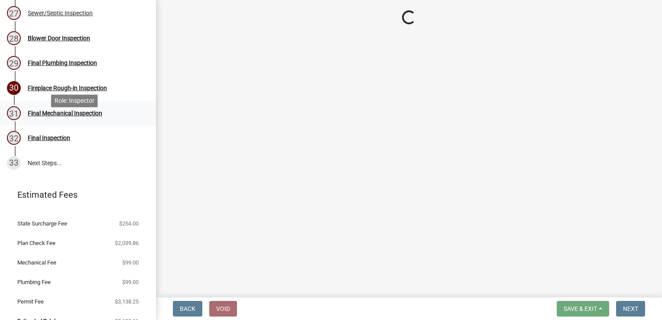
select select "17bfa135-5610-45df-8ce7-87530b7d86d4"
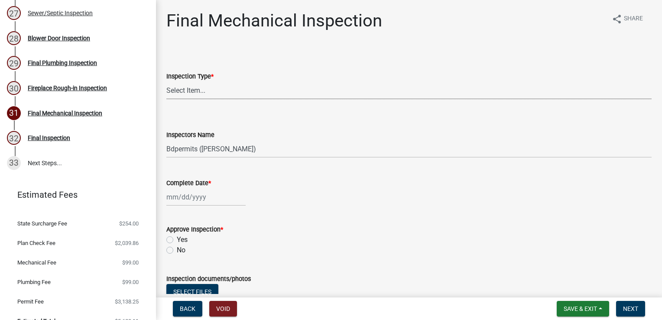
click at [184, 91] on select "Select Item... Final Mechanical" at bounding box center [408, 90] width 485 height 18
click at [166, 81] on select "Select Item... Final Mechanical" at bounding box center [408, 90] width 485 height 18
select select "f3cbac62-750a-476f-9552-2d9049835bc8"
select select "8"
select select "2025"
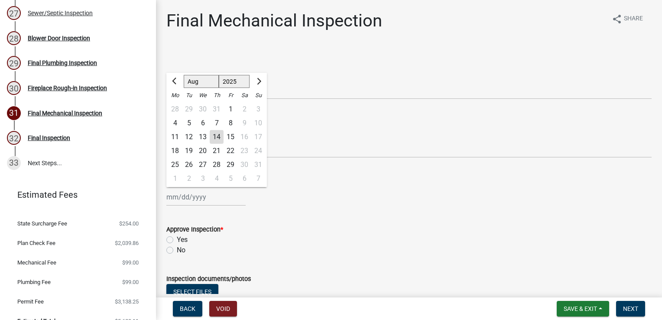
click at [188, 195] on div "Jan Feb Mar Apr May Jun Jul Aug Sep Oct Nov Dec 1525 1526 1527 1528 1529 1530 1…" at bounding box center [205, 197] width 79 height 18
click at [217, 138] on div "14" at bounding box center [217, 137] width 14 height 14
type input "[DATE]"
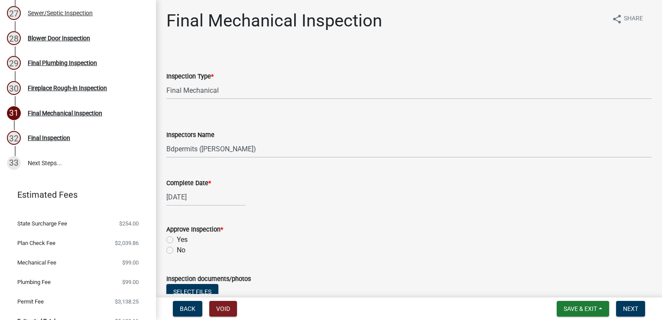
click at [177, 250] on label "No" at bounding box center [181, 250] width 9 height 10
click at [177, 250] on input "No" at bounding box center [180, 248] width 6 height 6
radio input "true"
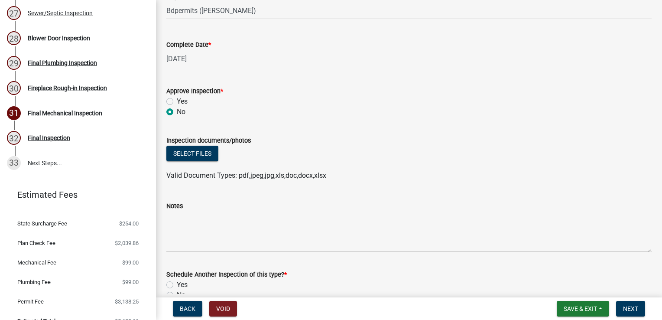
scroll to position [173, 0]
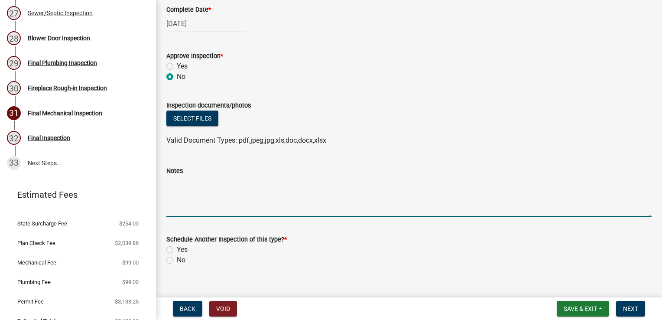
click at [187, 185] on textarea "Notes" at bounding box center [408, 196] width 485 height 41
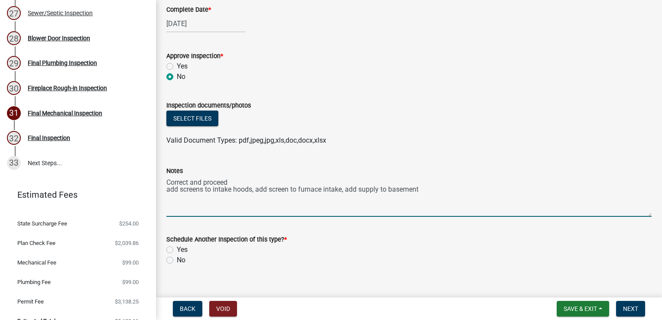
click at [423, 188] on textarea "Correct and proceed add screens to intake hoods, add screen to furnace intake, …" at bounding box center [408, 196] width 485 height 41
click at [360, 190] on textarea "Correct and proceed add screens to intake hoods, add screen to furnace intake, …" at bounding box center [408, 196] width 485 height 41
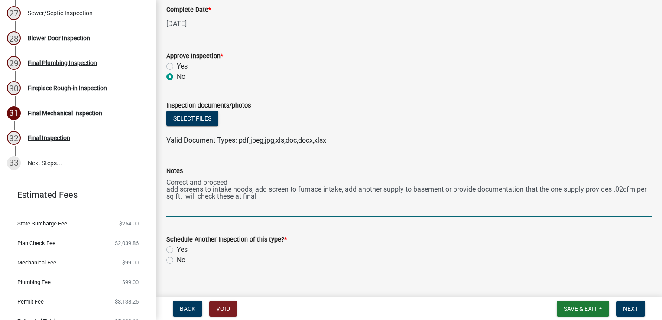
type textarea "Correct and proceed add screens to intake hoods, add screen to furnace intake, …"
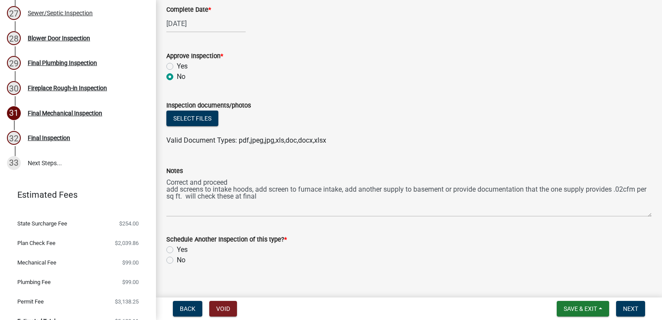
click at [177, 261] on label "No" at bounding box center [181, 260] width 9 height 10
click at [177, 260] on input "No" at bounding box center [180, 258] width 6 height 6
click at [177, 65] on label "Yes" at bounding box center [182, 66] width 11 height 10
click at [177, 65] on input "Yes" at bounding box center [180, 64] width 6 height 6
click at [628, 312] on span "Next" at bounding box center [630, 308] width 15 height 7
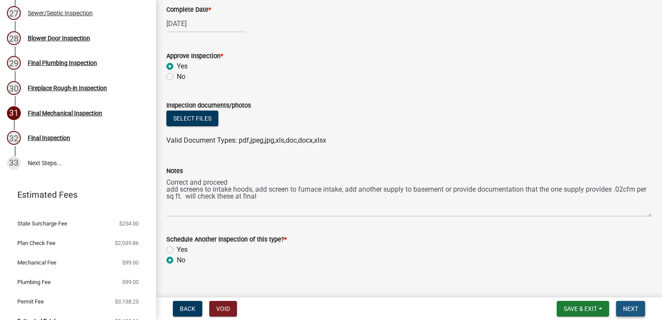
scroll to position [0, 0]
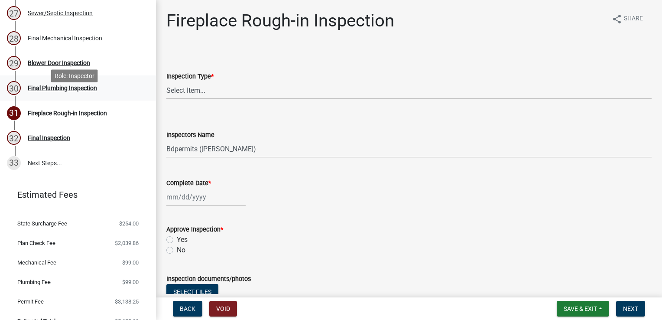
click at [65, 91] on div "Final Plumbing Inspection" at bounding box center [62, 88] width 69 height 6
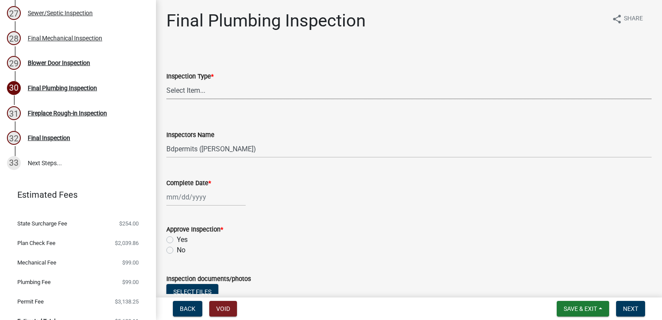
click at [220, 97] on select "Select Item... Final Plumbing" at bounding box center [408, 90] width 485 height 18
click at [166, 81] on select "Select Item... Final Plumbing" at bounding box center [408, 90] width 485 height 18
click at [200, 198] on input "Complete Date *" at bounding box center [205, 197] width 79 height 18
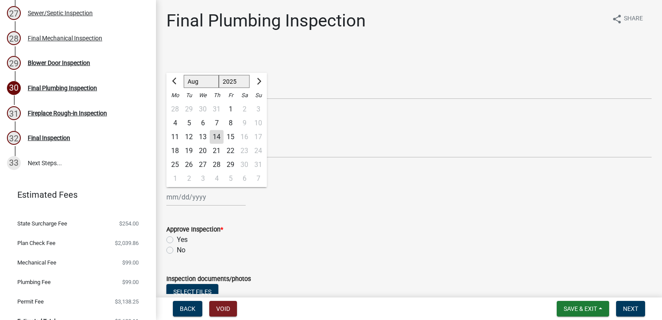
click at [218, 134] on div "14" at bounding box center [217, 137] width 14 height 14
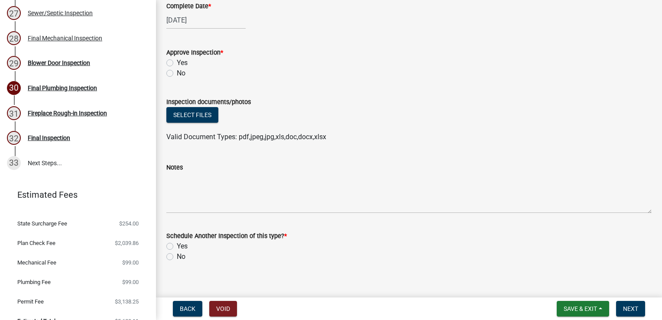
scroll to position [186, 0]
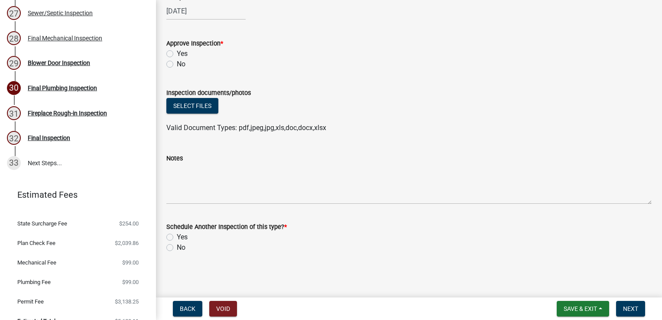
click at [177, 52] on label "Yes" at bounding box center [182, 54] width 11 height 10
click at [177, 52] on input "Yes" at bounding box center [180, 52] width 6 height 6
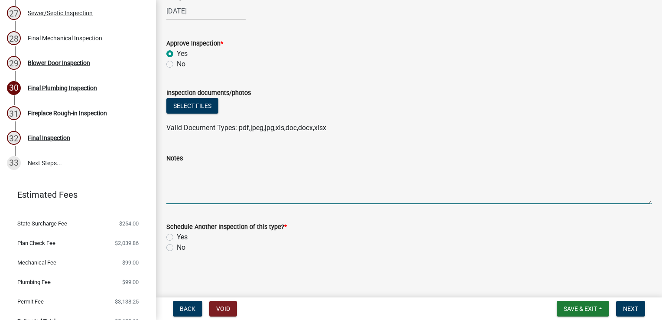
click at [196, 177] on textarea "Notes" at bounding box center [408, 183] width 485 height 41
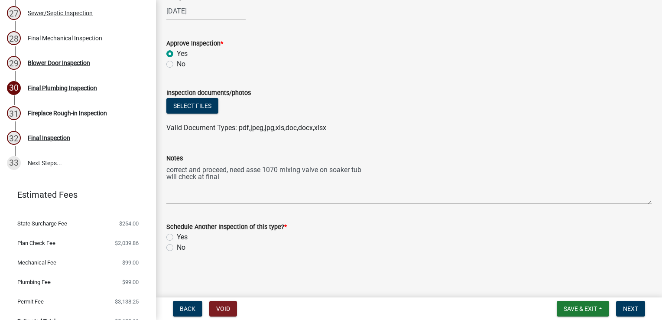
click at [177, 248] on label "No" at bounding box center [181, 247] width 9 height 10
click at [177, 248] on input "No" at bounding box center [180, 245] width 6 height 6
click at [626, 310] on span "Next" at bounding box center [630, 308] width 15 height 7
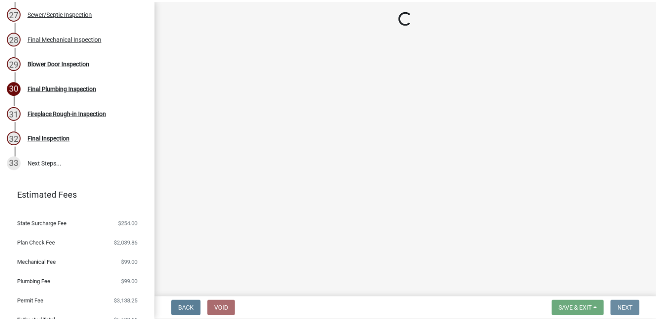
scroll to position [0, 0]
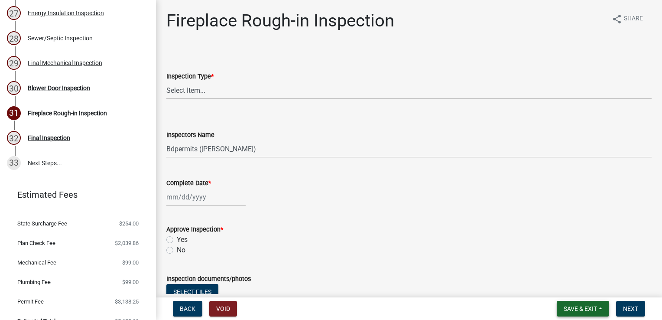
click at [572, 306] on span "Save & Exit" at bounding box center [580, 308] width 33 height 7
click at [562, 289] on button "Save & Exit" at bounding box center [574, 286] width 69 height 21
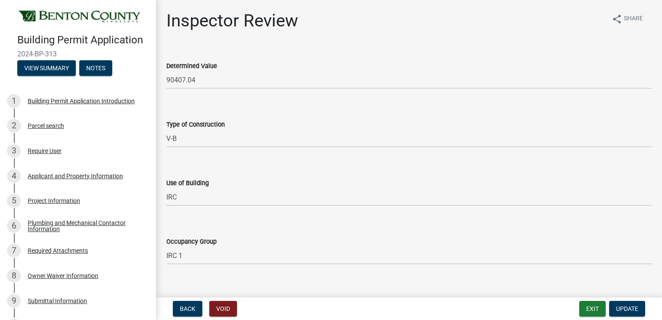
select select "94a12757-2a59-4079-8756-dca9431867ef"
select select "6dc0760e-8c08-4580-9fe9-6a7ebc6918b6"
select select "523529d2-5cc6-44b9-b072-47143663a054"
select select "0198996b-7c5b-4e1d-9fce-5545e98e8655"
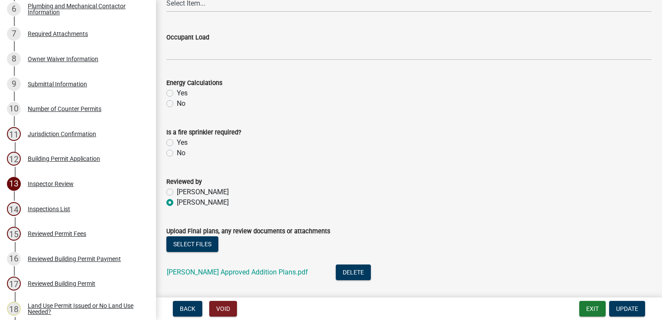
scroll to position [260, 0]
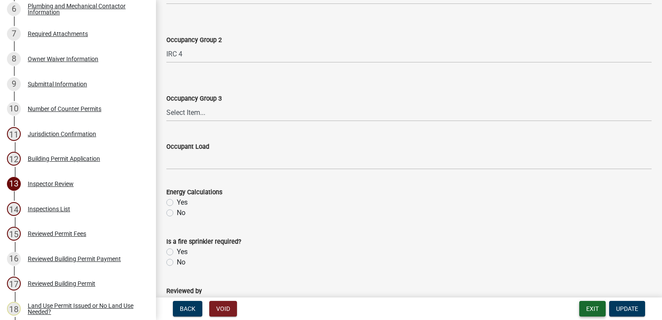
click at [588, 307] on button "Exit" at bounding box center [592, 309] width 26 height 16
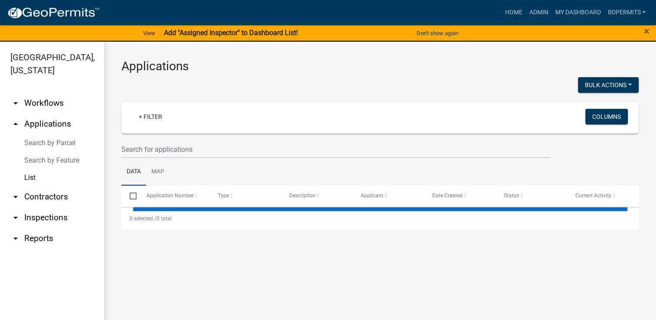
select select "3: 100"
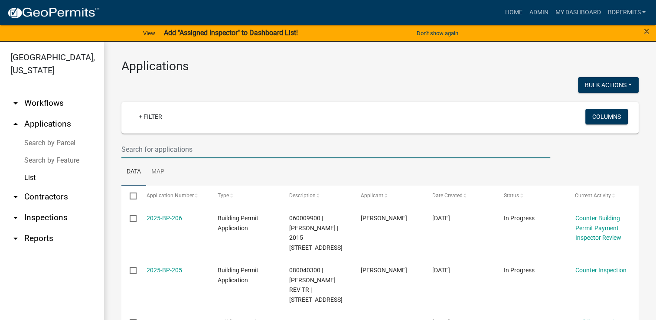
click at [240, 146] on input "text" at bounding box center [335, 149] width 428 height 18
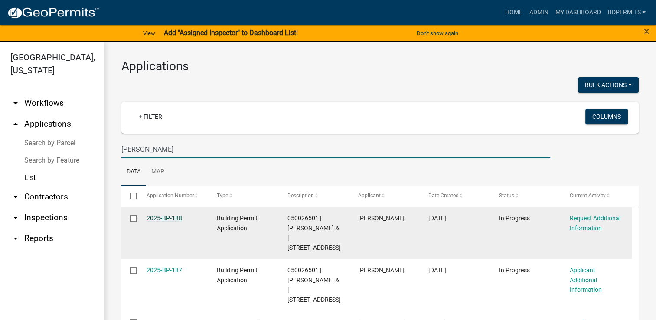
type input "[PERSON_NAME]"
click at [172, 219] on link "2025-BP-188" at bounding box center [164, 217] width 36 height 7
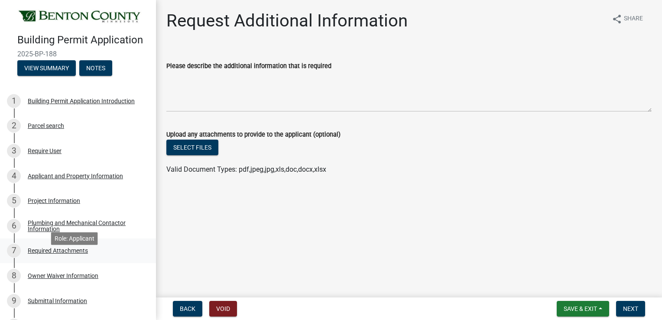
click at [72, 253] on div "Required Attachments" at bounding box center [58, 250] width 60 height 6
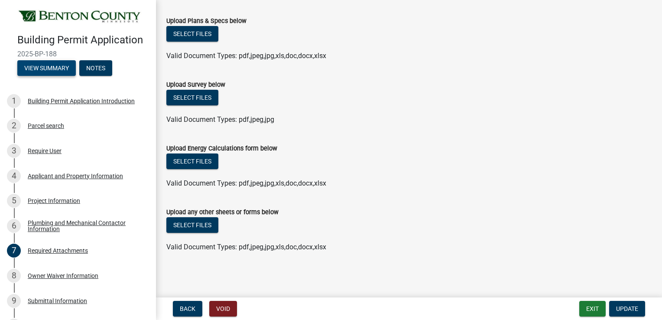
click at [43, 76] on button "View Summary" at bounding box center [46, 68] width 58 height 16
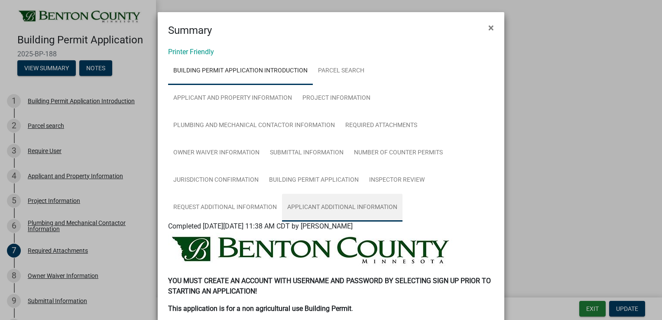
click at [344, 204] on link "Applicant Additional Information" at bounding box center [342, 208] width 120 height 28
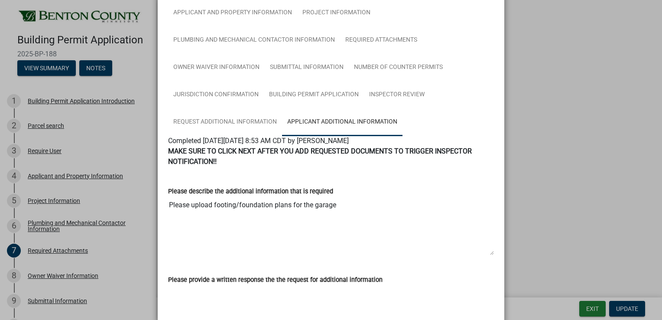
scroll to position [173, 0]
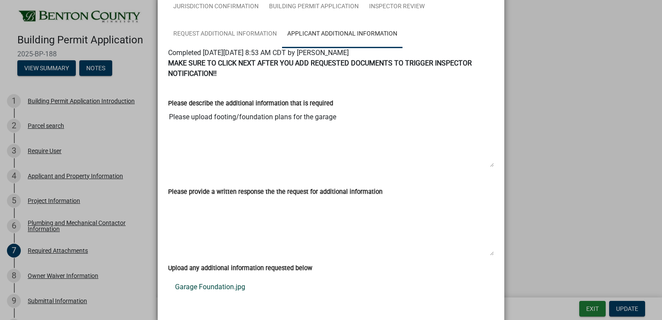
click at [224, 289] on link "Garage Foundation.jpg" at bounding box center [331, 286] width 326 height 21
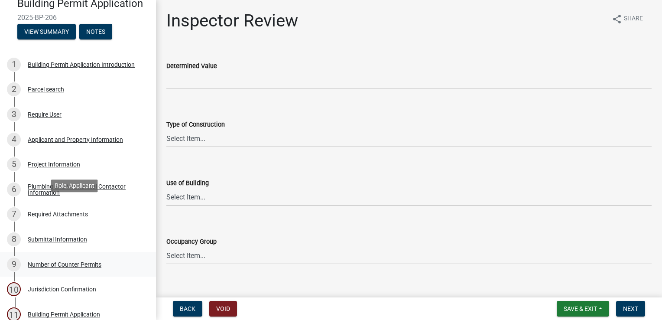
scroll to position [87, 0]
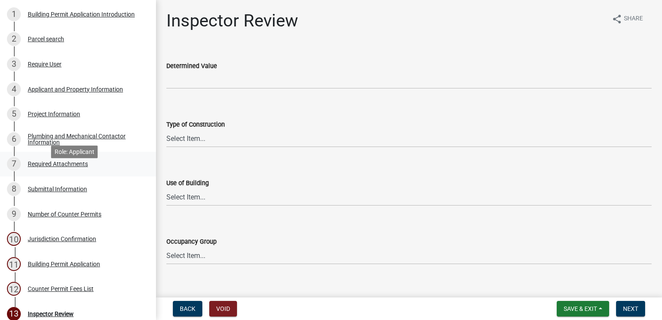
click at [67, 167] on div "Required Attachments" at bounding box center [58, 164] width 60 height 6
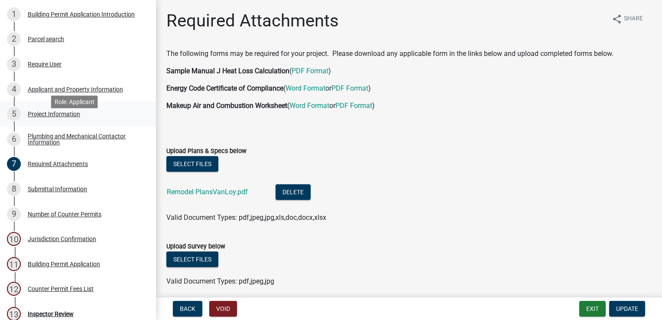
click at [55, 117] on div "Project Information" at bounding box center [54, 114] width 52 height 6
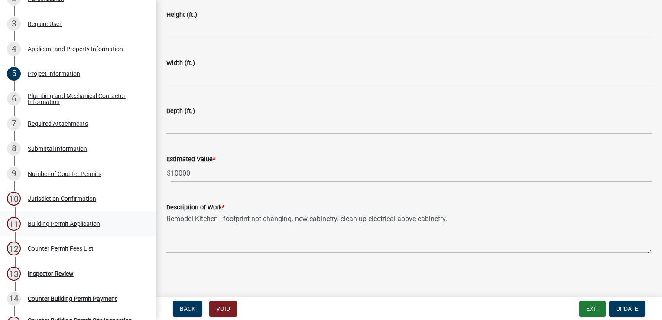
scroll to position [92, 0]
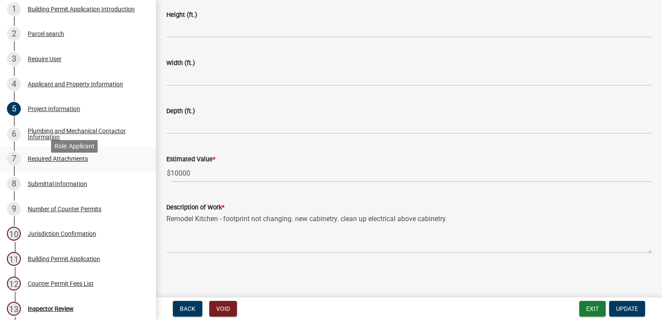
click at [52, 162] on div "Required Attachments" at bounding box center [58, 159] width 60 height 6
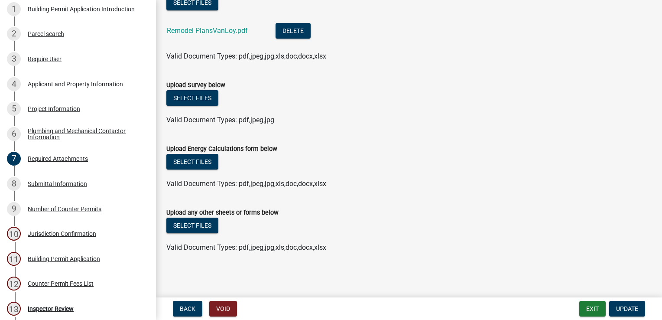
scroll to position [0, 0]
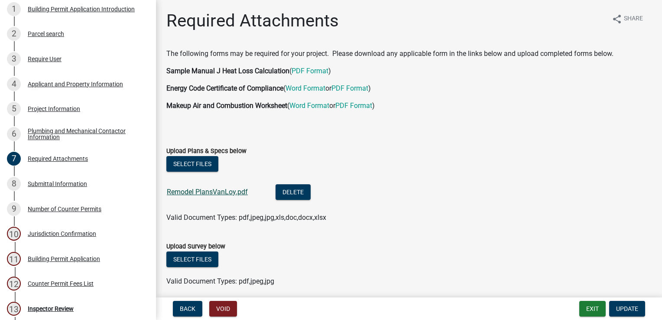
click at [223, 192] on link "Remodel PlansVanLoy.pdf" at bounding box center [207, 192] width 81 height 8
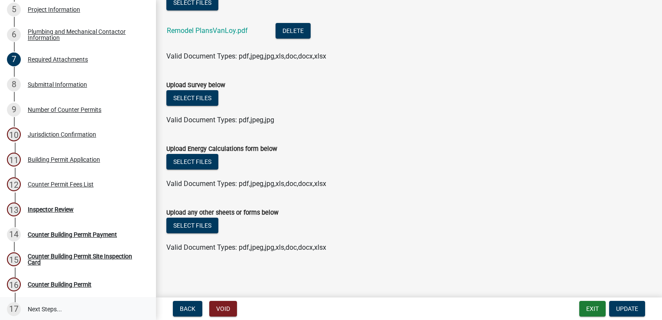
scroll to position [265, 0]
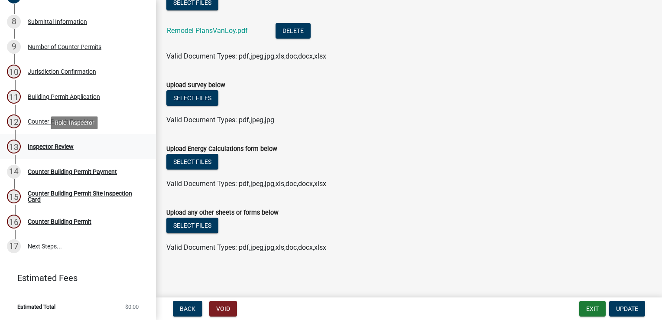
click at [52, 148] on div "Inspector Review" at bounding box center [51, 146] width 46 height 6
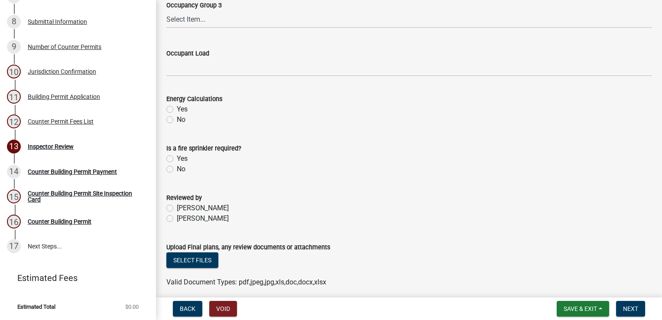
scroll to position [437, 0]
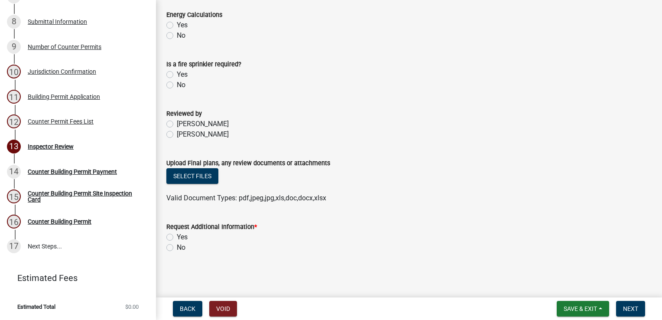
click at [177, 237] on label "Yes" at bounding box center [182, 237] width 11 height 10
click at [177, 237] on input "Yes" at bounding box center [180, 235] width 6 height 6
radio input "true"
click at [631, 307] on span "Next" at bounding box center [630, 308] width 15 height 7
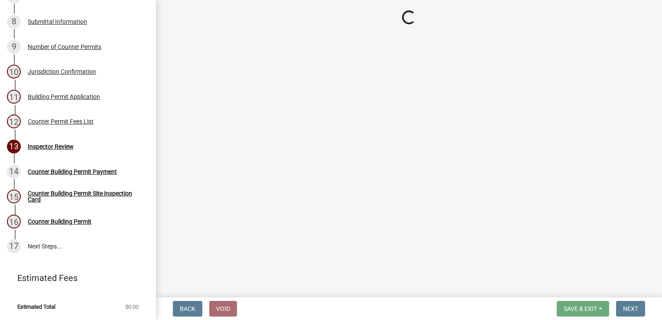
scroll to position [315, 0]
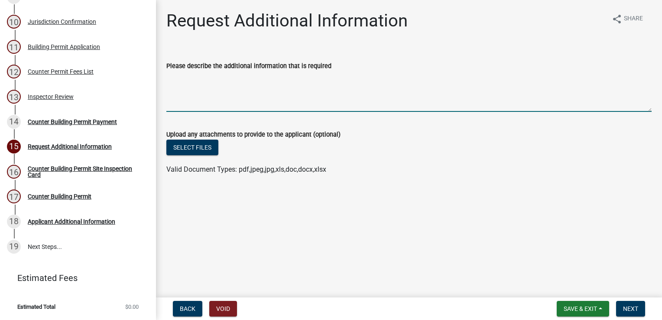
click at [281, 78] on textarea "Please describe the additional information that is required" at bounding box center [408, 91] width 485 height 41
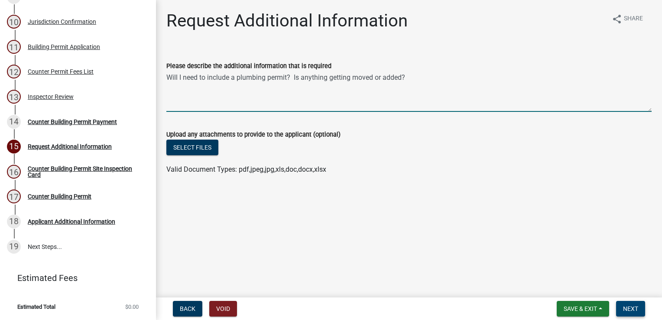
type textarea "Will I need to include a plumbing permit? Is anything getting moved or added?"
click at [631, 308] on span "Next" at bounding box center [630, 308] width 15 height 7
